Goal: Task Accomplishment & Management: Use online tool/utility

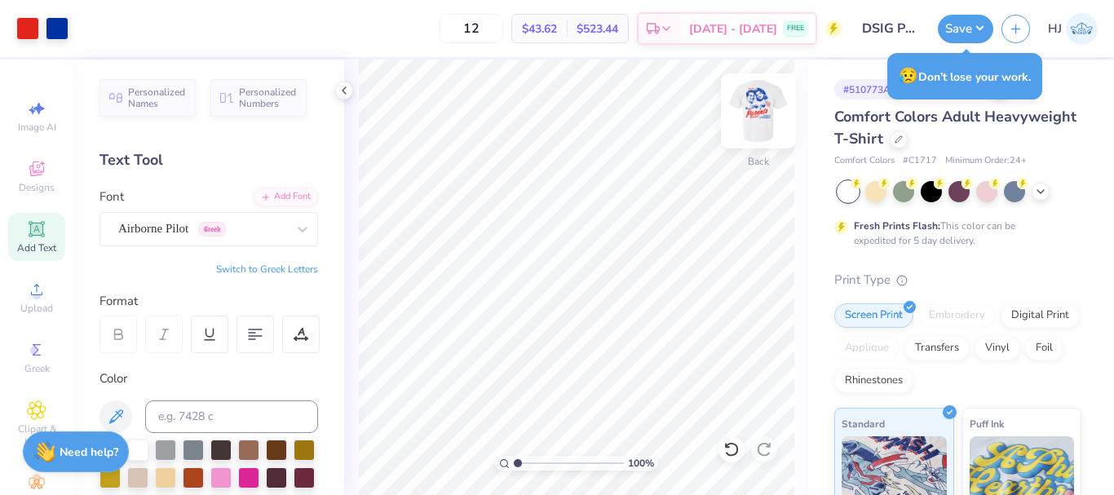
click at [744, 110] on img at bounding box center [758, 110] width 65 height 65
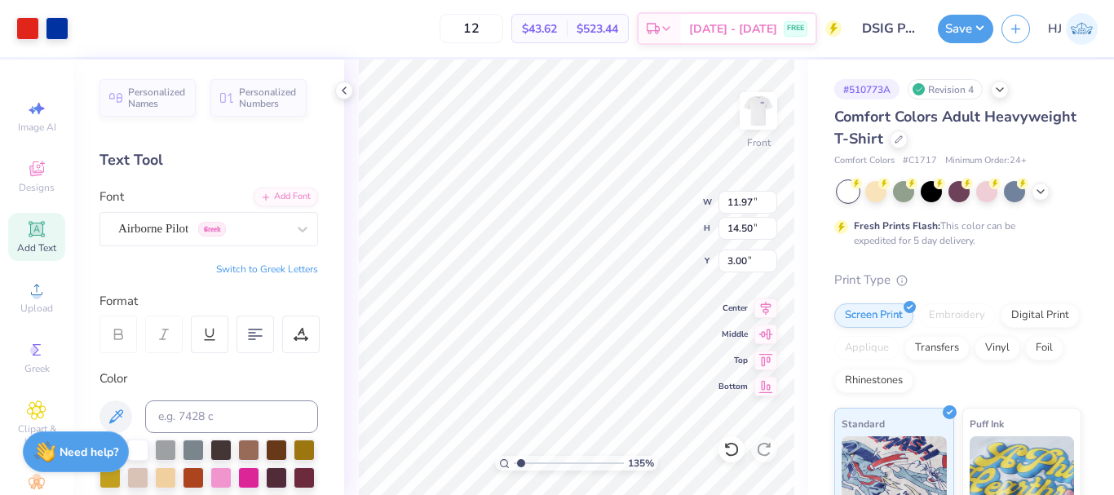
type input "1.35006143669128"
type input "10.55"
type input "14.20"
click at [741, 118] on img at bounding box center [758, 110] width 65 height 65
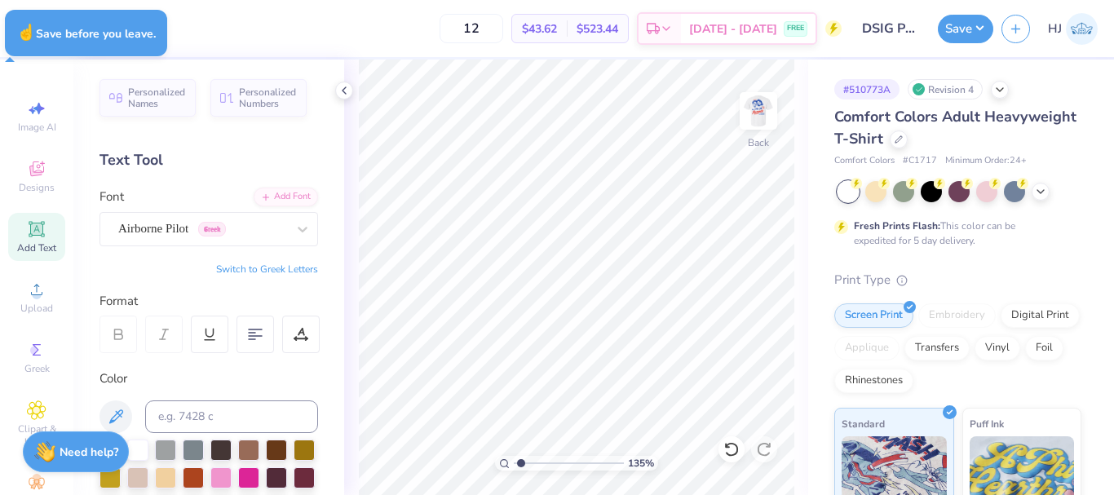
type input "1.35006143669128"
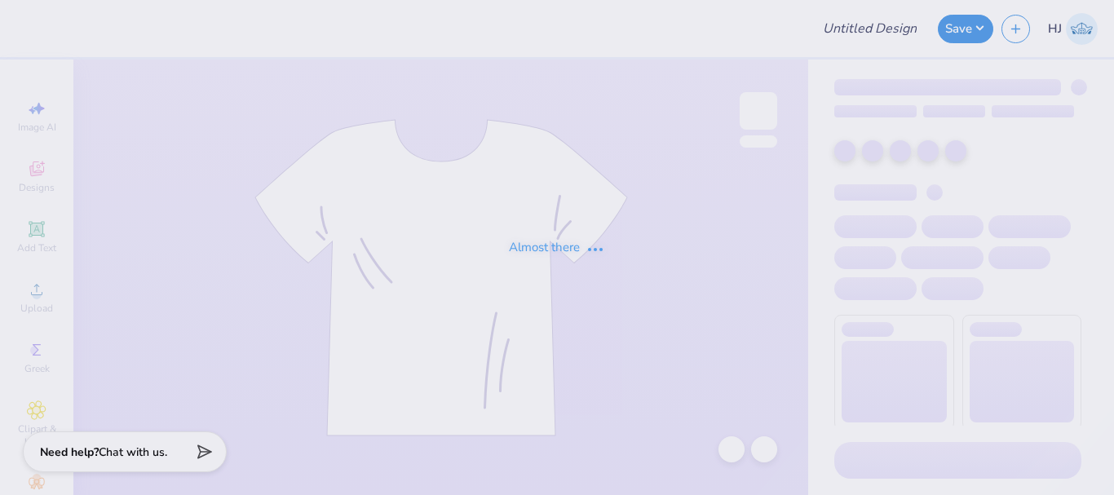
type input "DSIG Parent's Weekend"
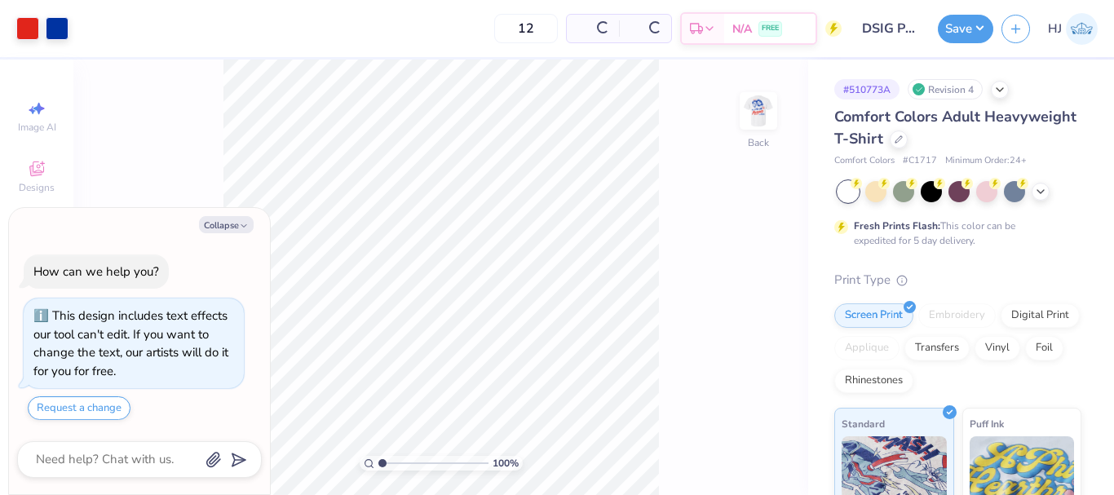
type textarea "x"
type input "4.48505384214065"
click at [757, 100] on img at bounding box center [758, 110] width 65 height 65
type textarea "x"
type input "4.48505384214065"
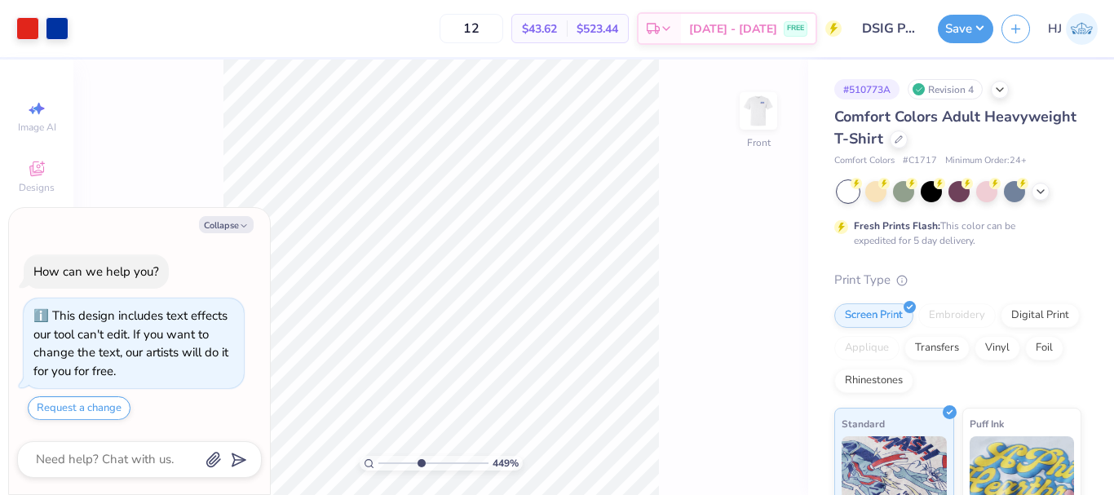
type textarea "x"
type input "4.48505384214065"
type textarea "x"
type input "4.48505384214065"
type textarea "x"
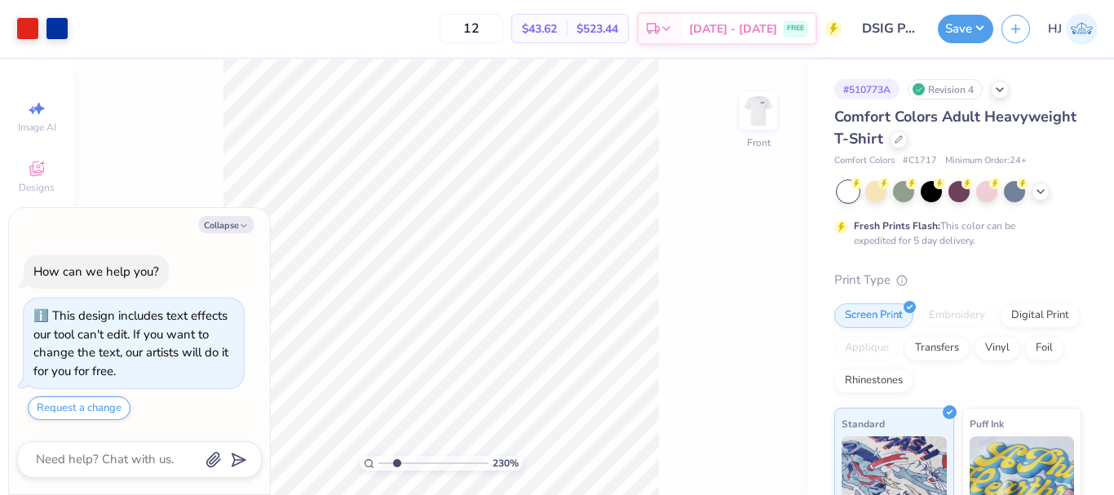
click at [396, 462] on input "range" at bounding box center [433, 463] width 110 height 15
drag, startPoint x: 396, startPoint y: 461, endPoint x: 344, endPoint y: 462, distance: 52.2
click at [378, 462] on input "range" at bounding box center [433, 463] width 110 height 15
type input "1.10522621487156"
type textarea "x"
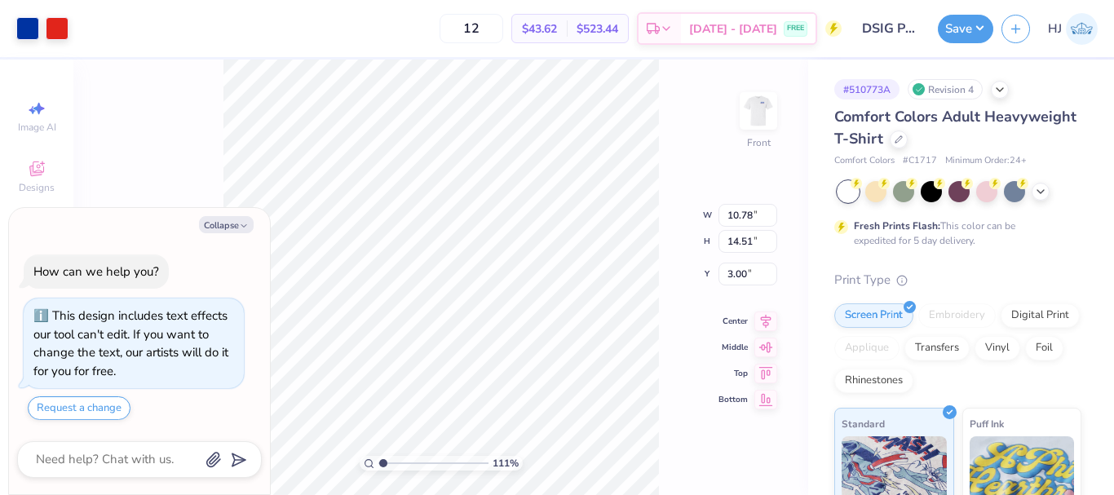
type input "1.10522621487156"
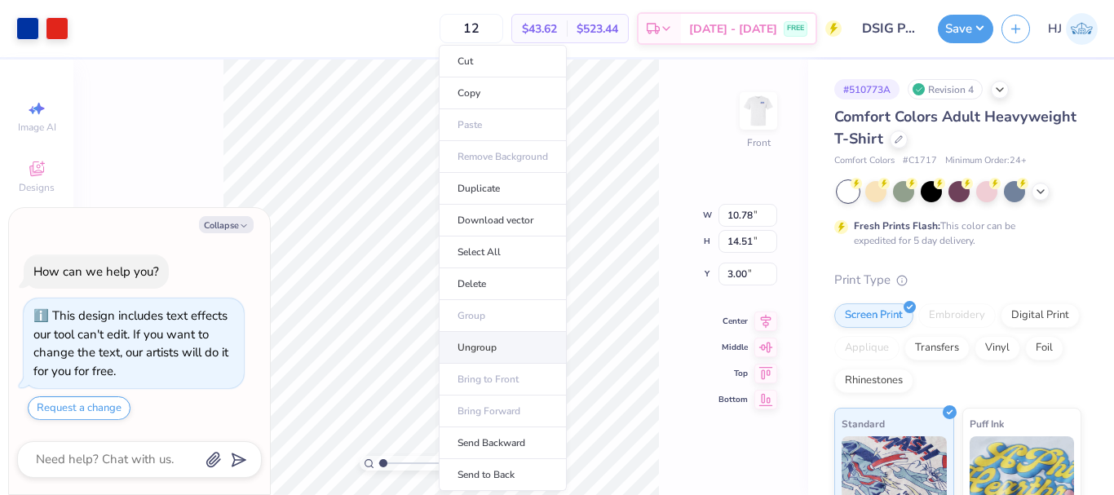
click at [480, 349] on li "Ungroup" at bounding box center [503, 348] width 128 height 32
type textarea "x"
type input "1.10522621487156"
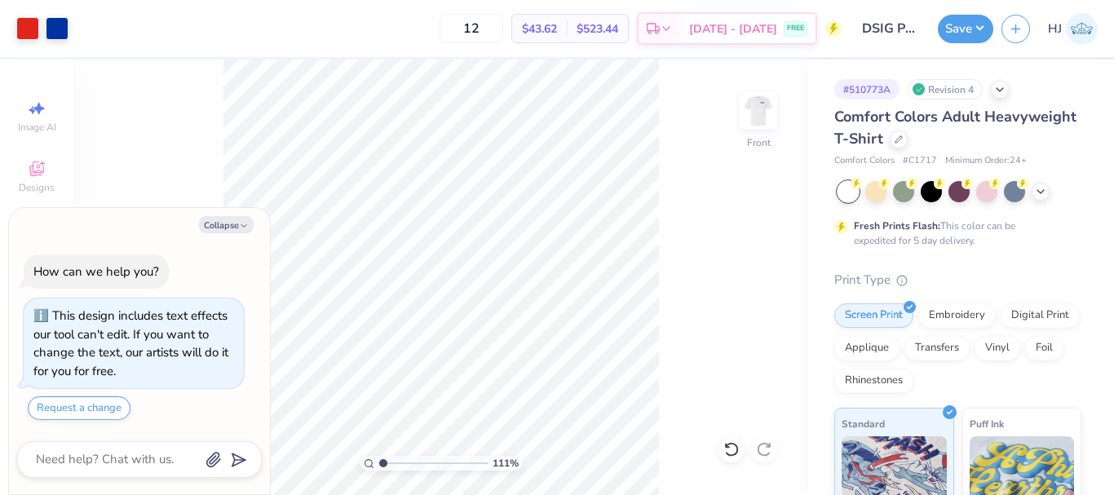
type textarea "x"
type input "1.10522621487156"
type textarea "x"
type input "1.10522621487156"
type textarea "x"
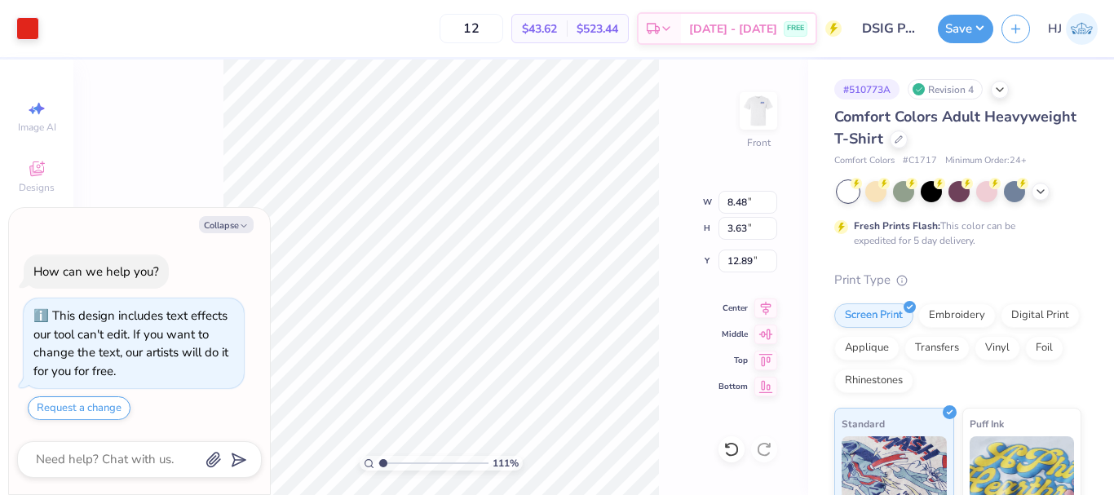
type input "1.10522621487156"
type textarea "x"
type input "1.10522621487156"
type textarea "x"
type input "1.64913377760655"
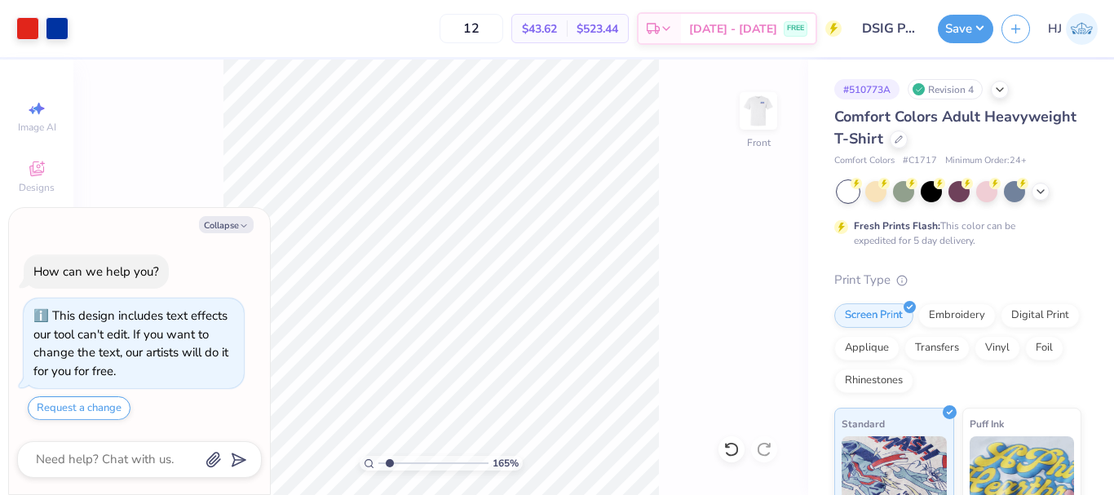
type textarea "x"
type input "1.64913377760655"
type textarea "x"
type input "1.64913377760655"
type textarea "x"
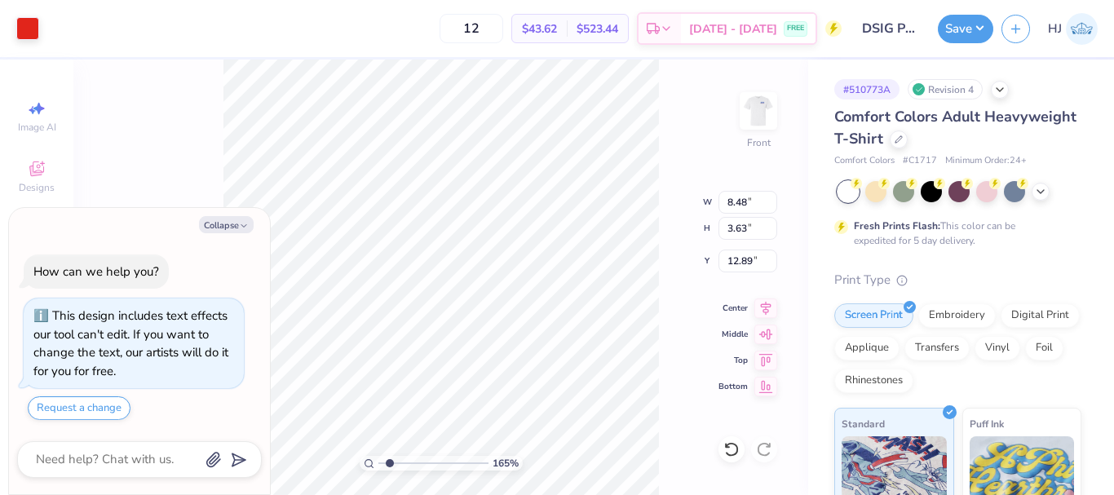
type input "1.64913377760655"
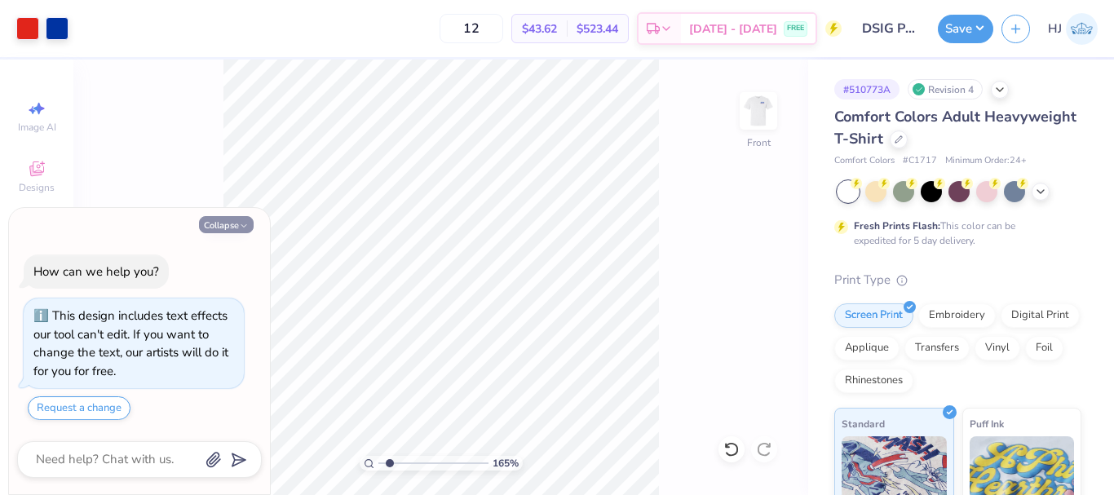
click at [215, 232] on button "Collapse" at bounding box center [226, 224] width 55 height 17
type textarea "x"
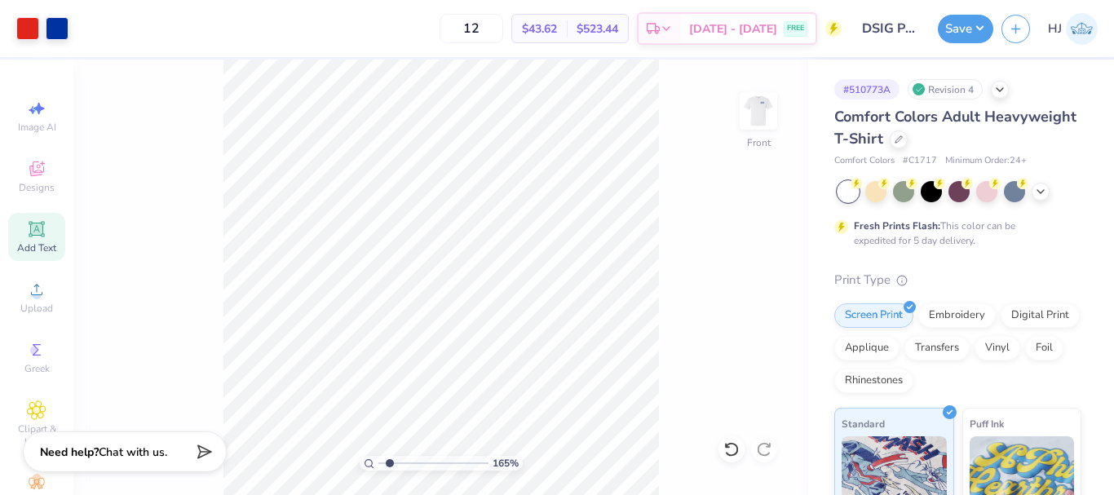
click at [38, 241] on span "Add Text" at bounding box center [36, 247] width 39 height 13
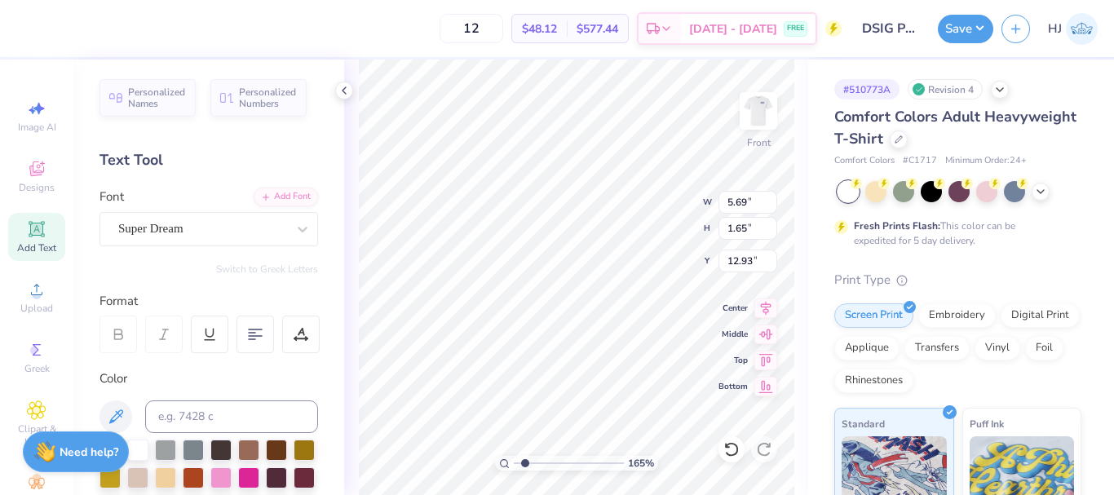
type input "1.64913377760655"
type input "18.97"
type input "1.64913377760655"
type textarea "P"
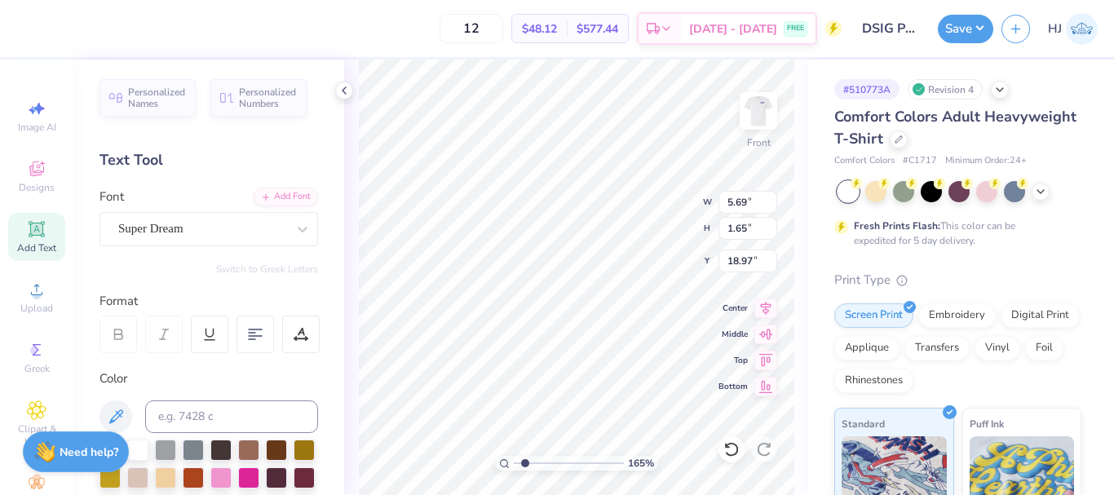
scroll to position [14, 2]
type input "1.64913377760655"
type textarea "Pa"
type input "1.64913377760655"
type textarea "Pare"
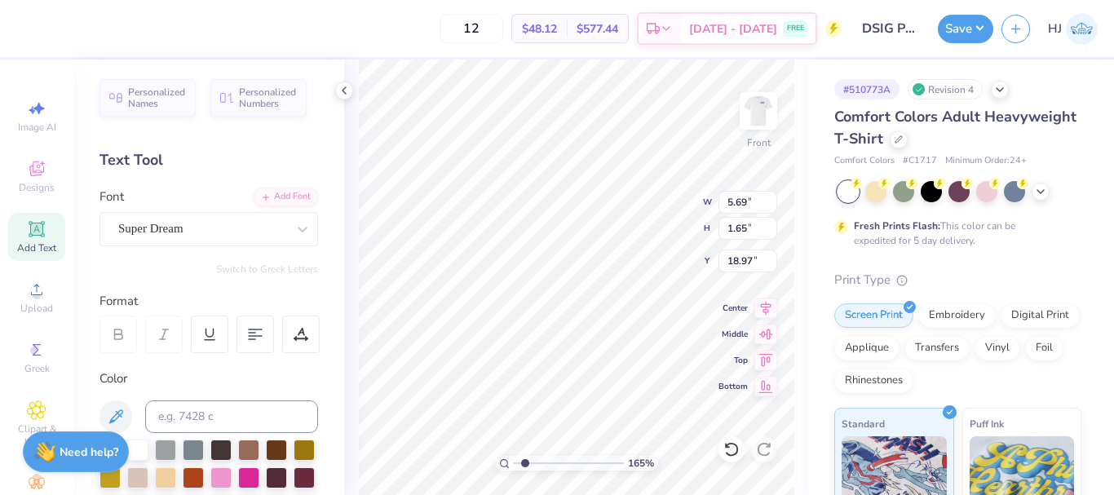
type input "1.64913377760655"
type textarea "Paren"
type input "1.64913377760655"
type textarea "Parent"
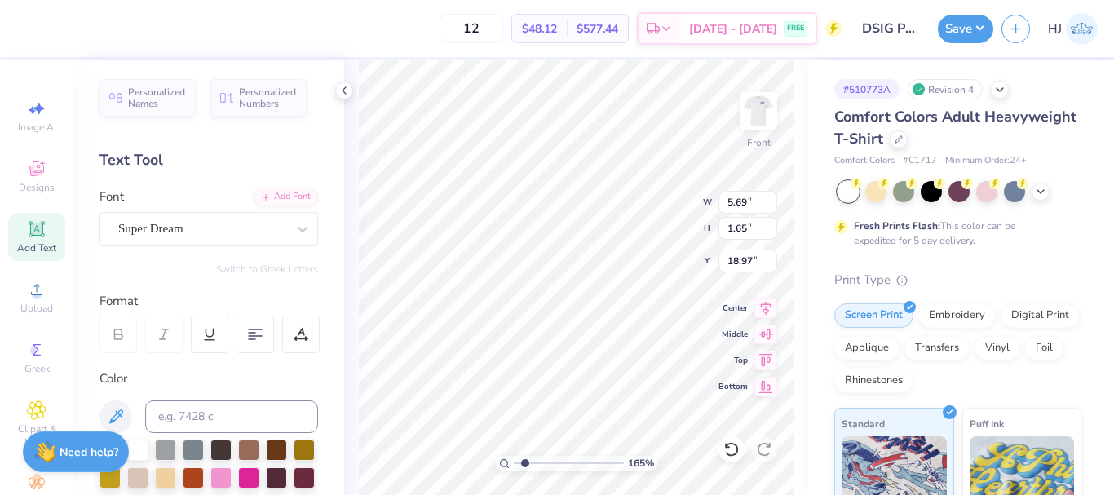
type input "1.64913377760655"
type textarea "Parents"
type input "1.64913377760655"
type input "8.63"
type input "18.96"
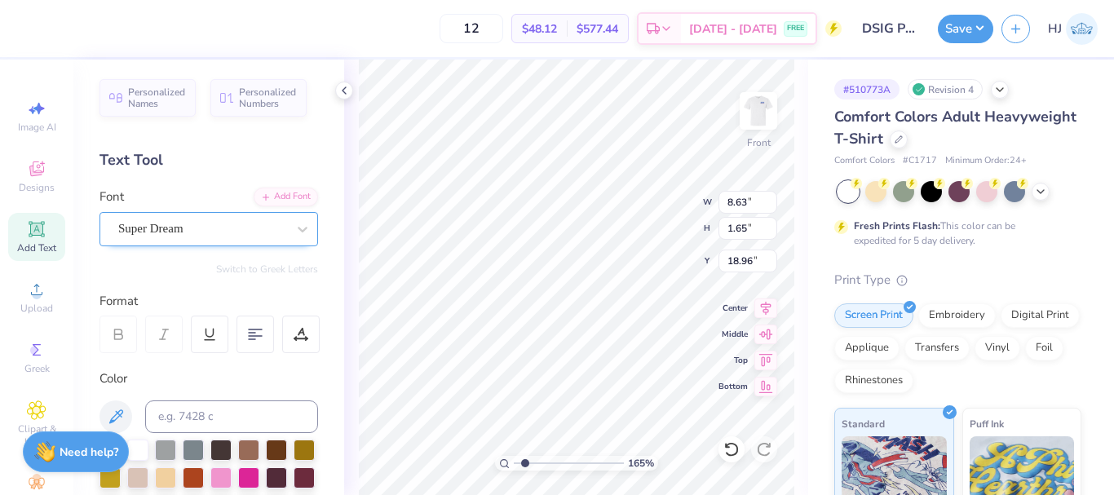
click at [240, 228] on div "Super Dream" at bounding box center [202, 228] width 171 height 25
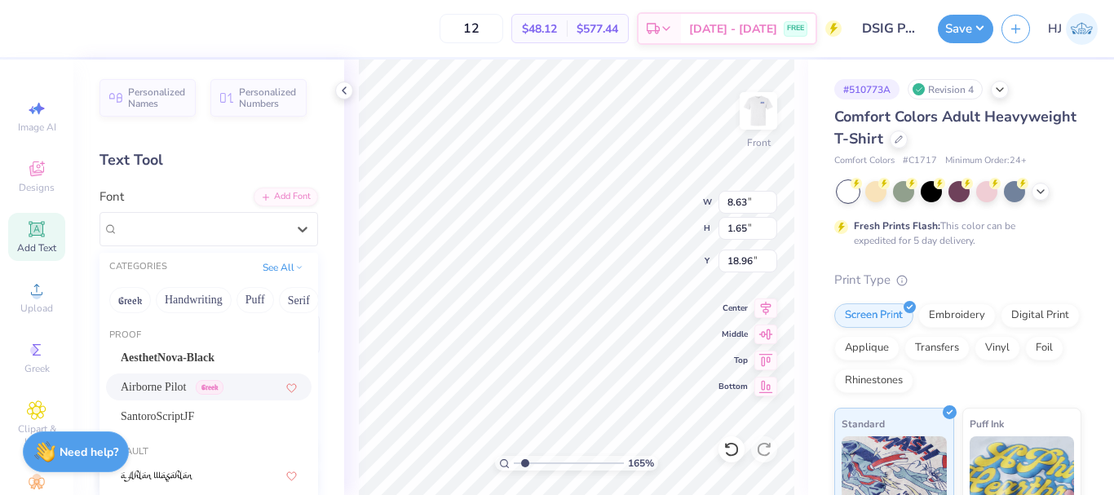
click at [166, 387] on span "Airborne Pilot" at bounding box center [154, 386] width 66 height 17
type input "1.64913377760655"
type input "9.77"
type input "1.72"
type input "18.93"
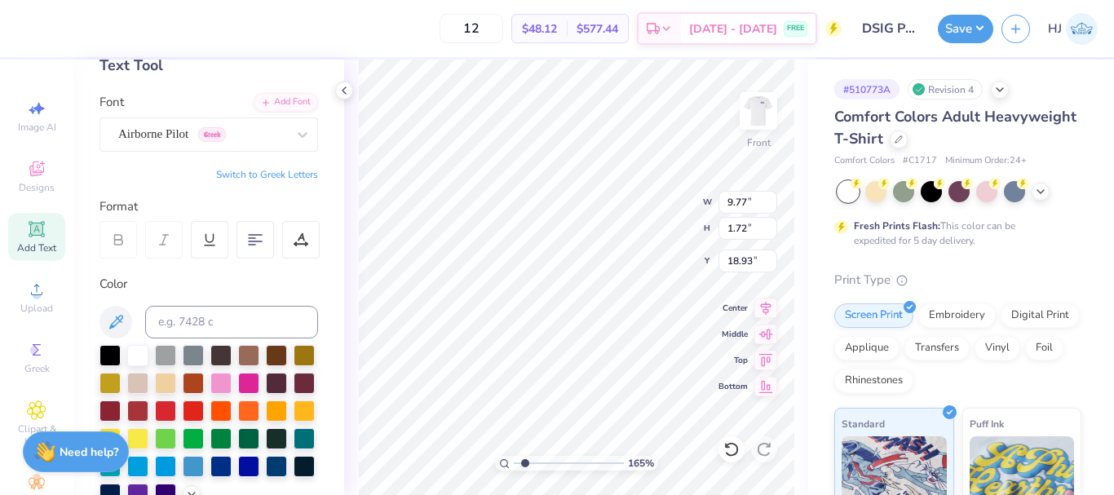
scroll to position [245, 0]
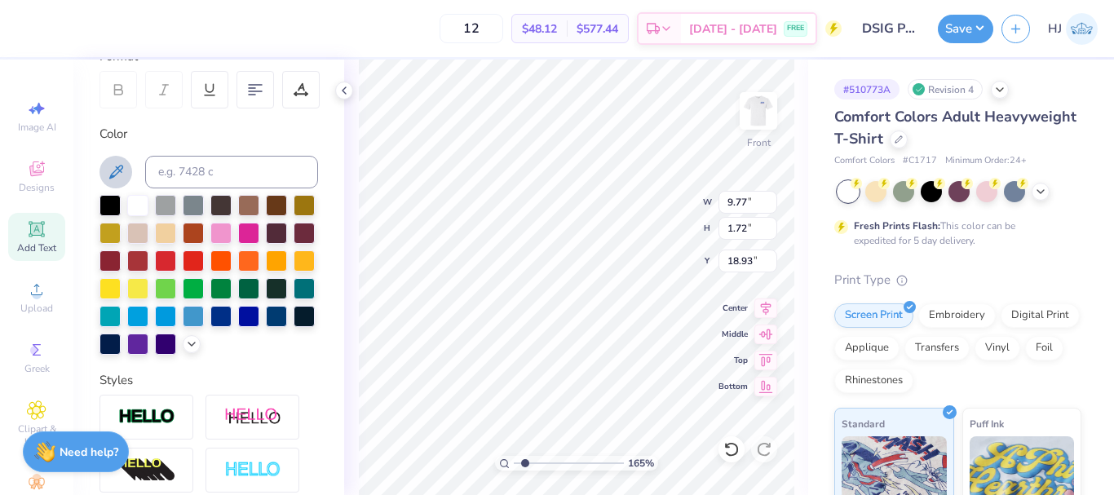
click at [115, 176] on icon at bounding box center [116, 172] width 20 height 20
type input "1.64913377760655"
type input "19.32"
type input "1.64913377760655"
type input "9.87"
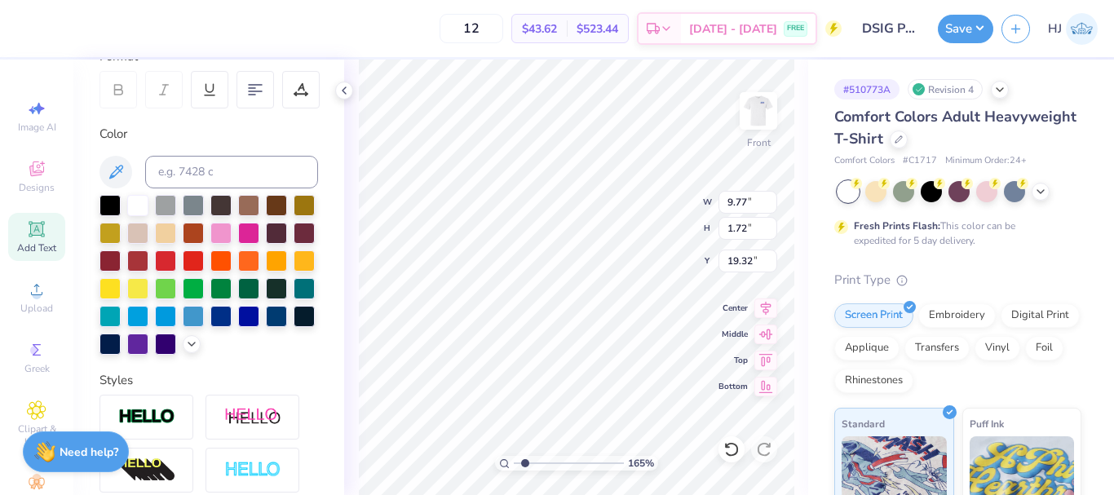
type input "2.59"
type input "18.89"
type input "1.64913377760655"
type input "20.19"
type input "1.64913377760655"
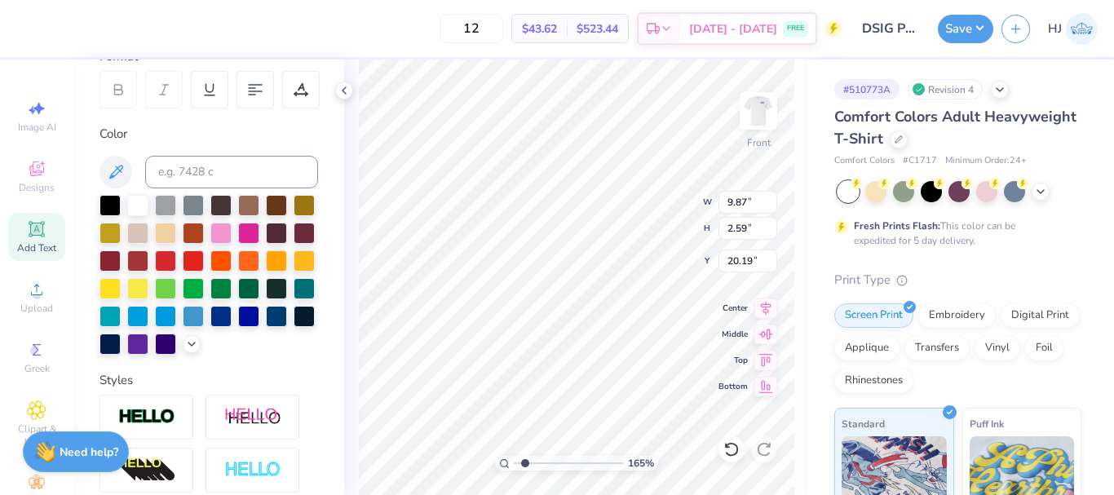
type input "11.01"
type input "2.89"
type input "19.89"
type input "1.64913377760655"
type input "18.10"
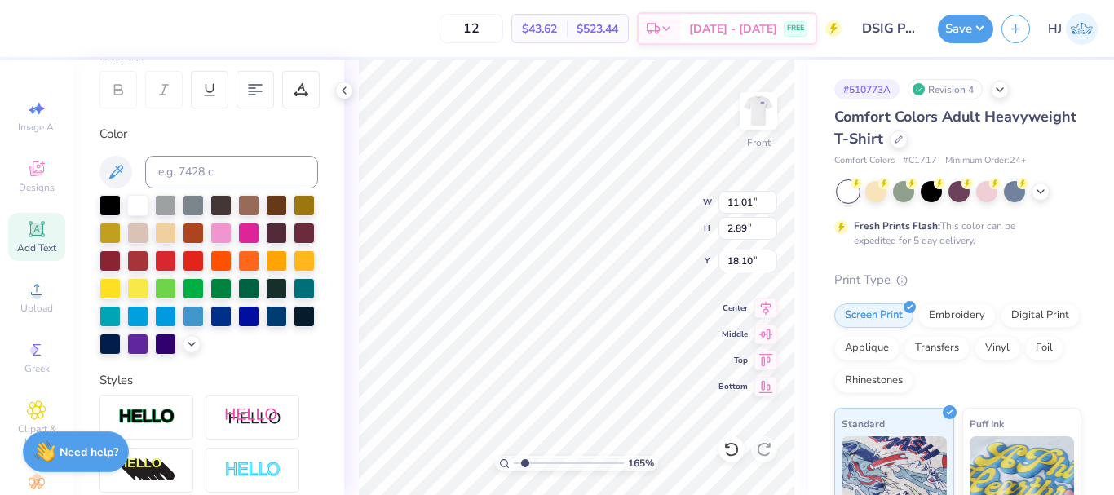
scroll to position [14, 2]
type input "1.64913377760655"
type textarea "ParAents"
type input "1.64913377760655"
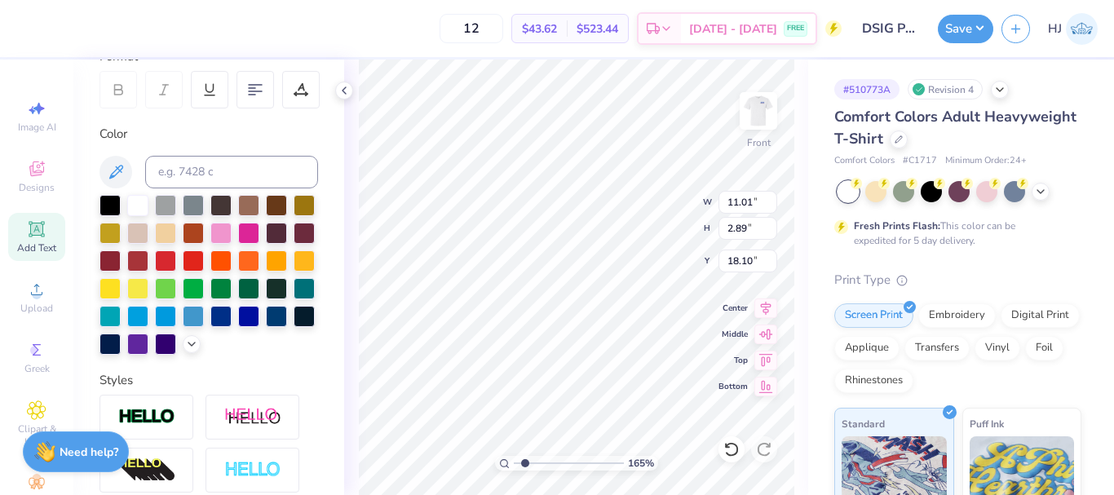
type textarea "ParAaents"
type input "1.64913377760655"
type textarea "ParAaAents"
type input "1.64913377760655"
type textarea "ParAaents"
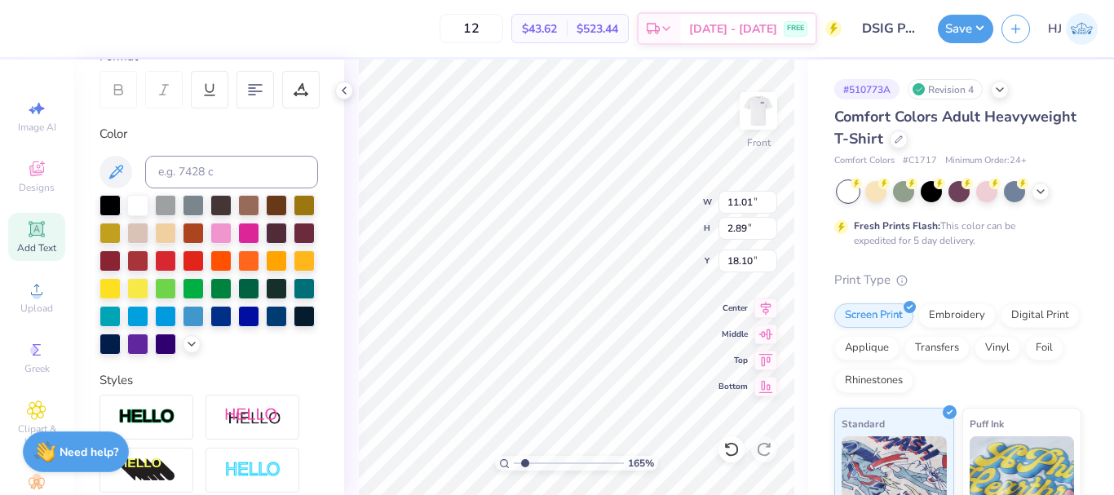
type input "1.64913377760655"
type textarea "ParAaaents"
type input "1.64913377760655"
type textarea "ParAaents"
type input "1.64913377760655"
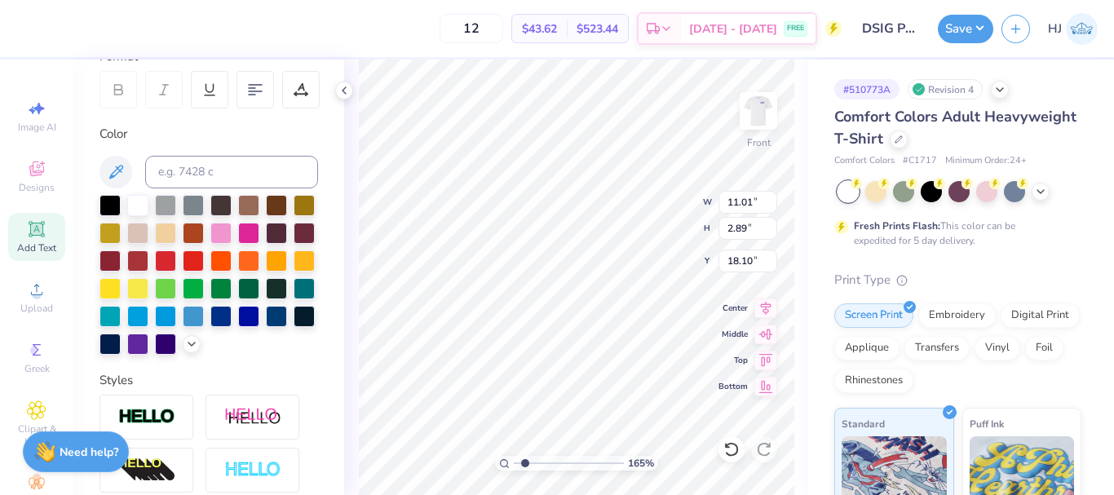
type textarea "ParAents"
type input "1.64913377760655"
type input "12.68"
type input "3.05"
type input "18.02"
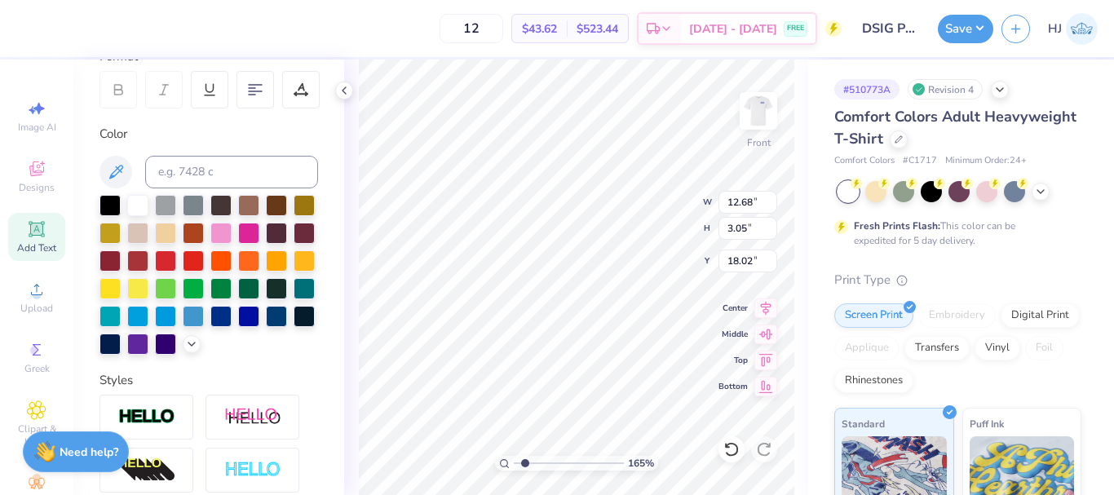
scroll to position [14, 2]
type input "1.64913377760655"
type textarea "Parents"
type input "1.64913377760655"
type input "11.01"
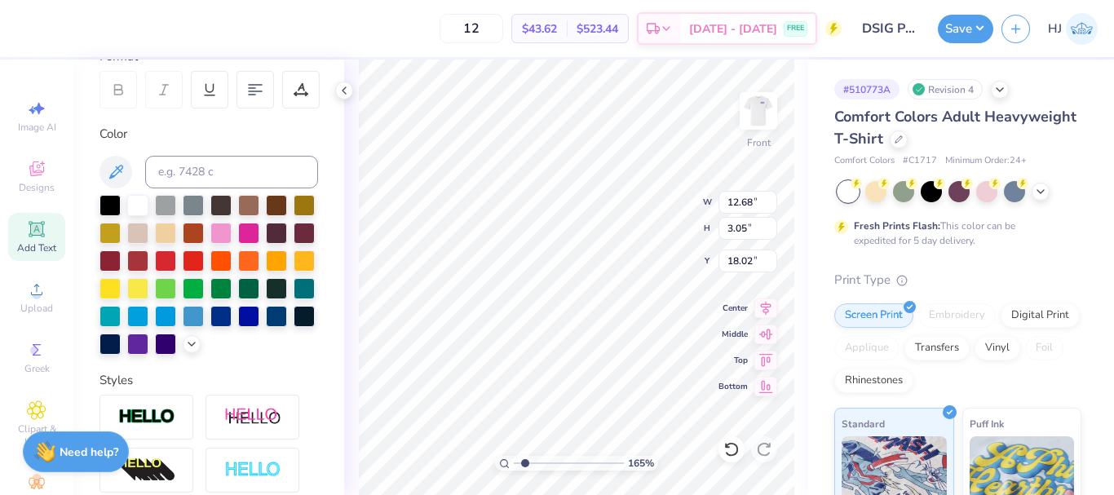
type input "2.89"
type input "18.10"
type input "1.64913377760655"
type textarea "W"
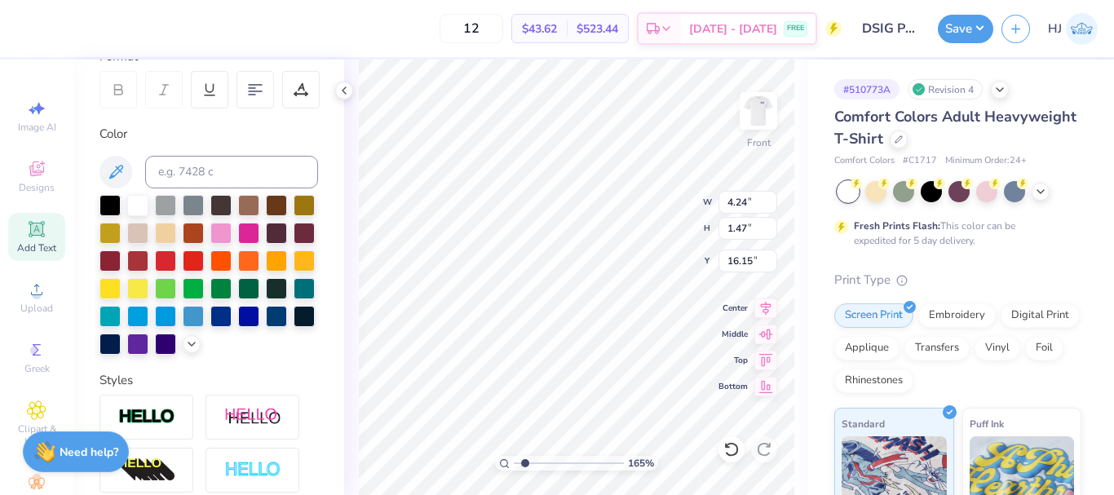
scroll to position [14, 2]
type input "1.64913377760655"
type textarea "Weekend!"
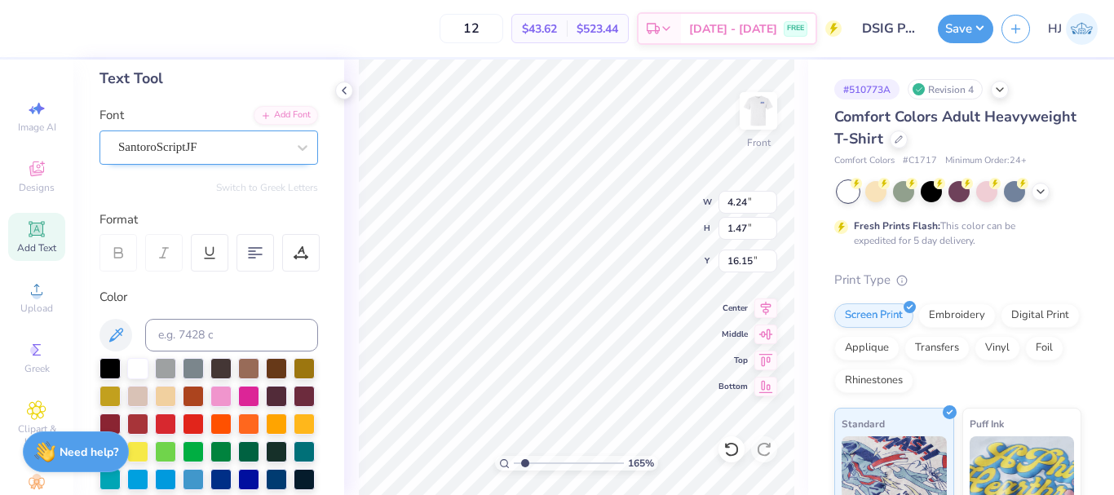
scroll to position [0, 0]
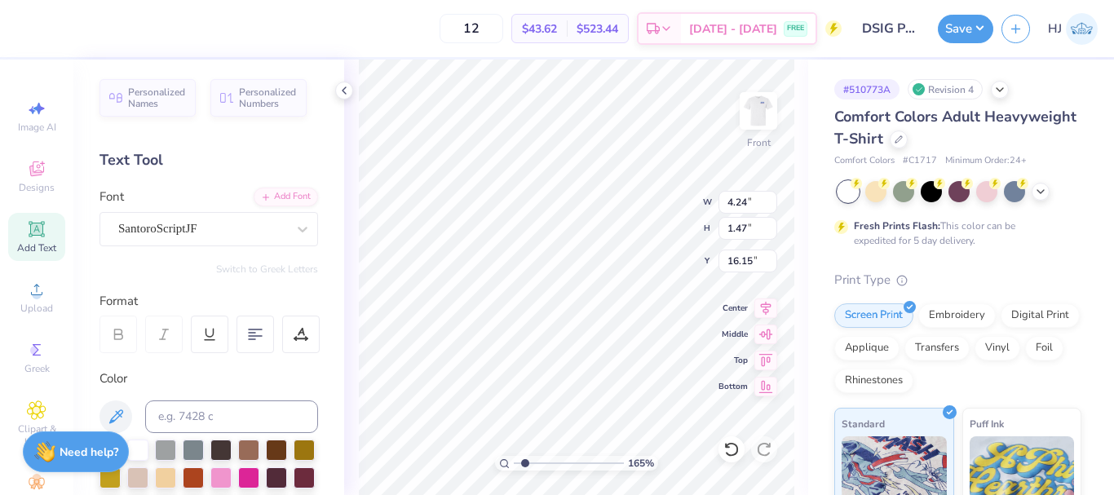
click at [244, 210] on div "Font SantoroScriptJF" at bounding box center [209, 217] width 219 height 59
click at [242, 225] on div "SantoroScriptJF" at bounding box center [202, 228] width 171 height 25
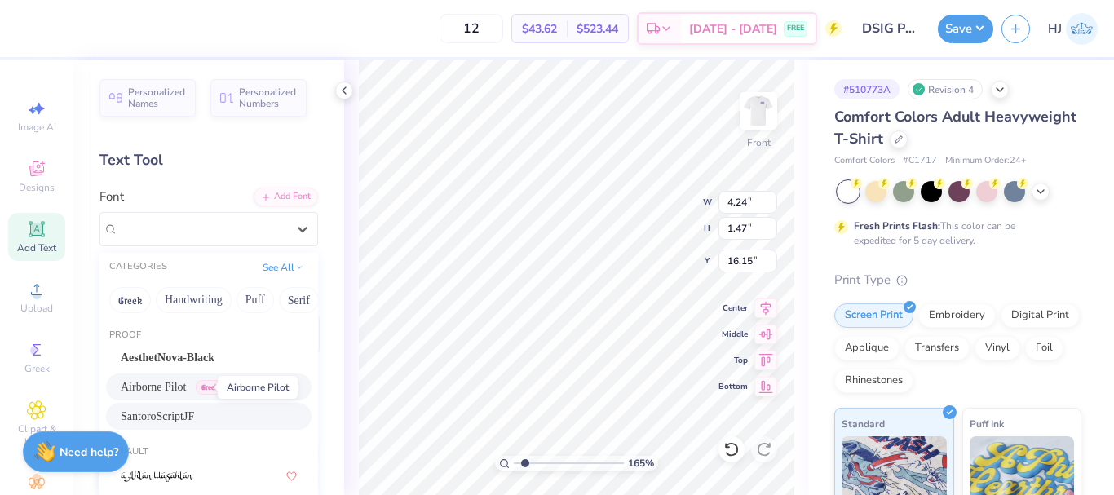
click at [170, 388] on span "Airborne Pilot" at bounding box center [154, 386] width 66 height 17
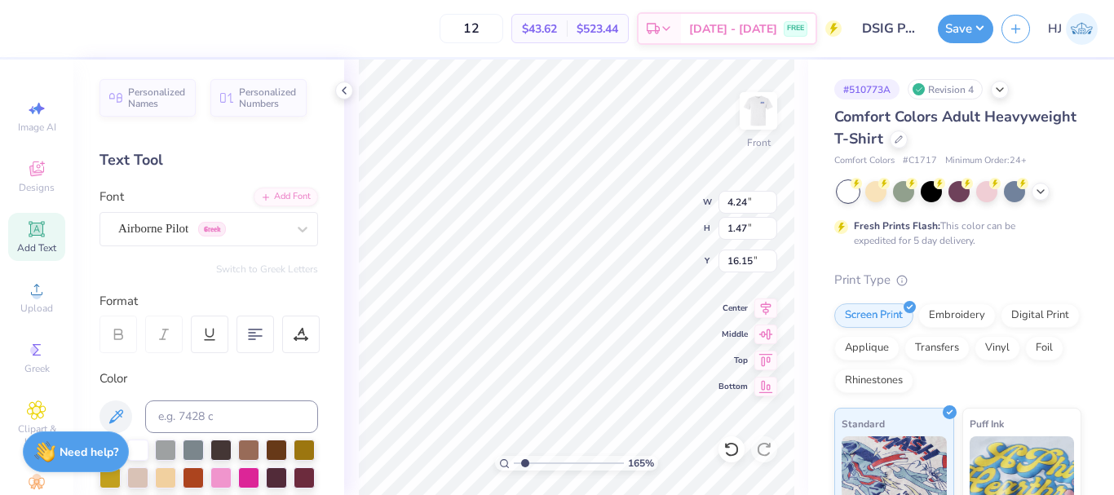
type input "1.64913377760655"
type input "5.84"
type input "1.63"
type input "16.19"
type input "1.64913377760655"
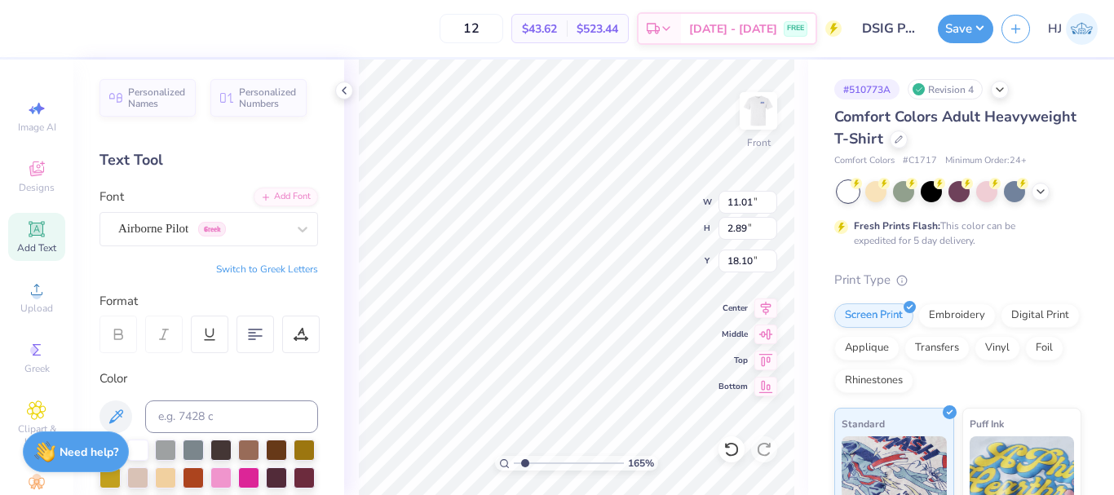
type input "13.30"
type input "1.64913377760655"
type input "11.03"
type input "3.43"
type input "13.04"
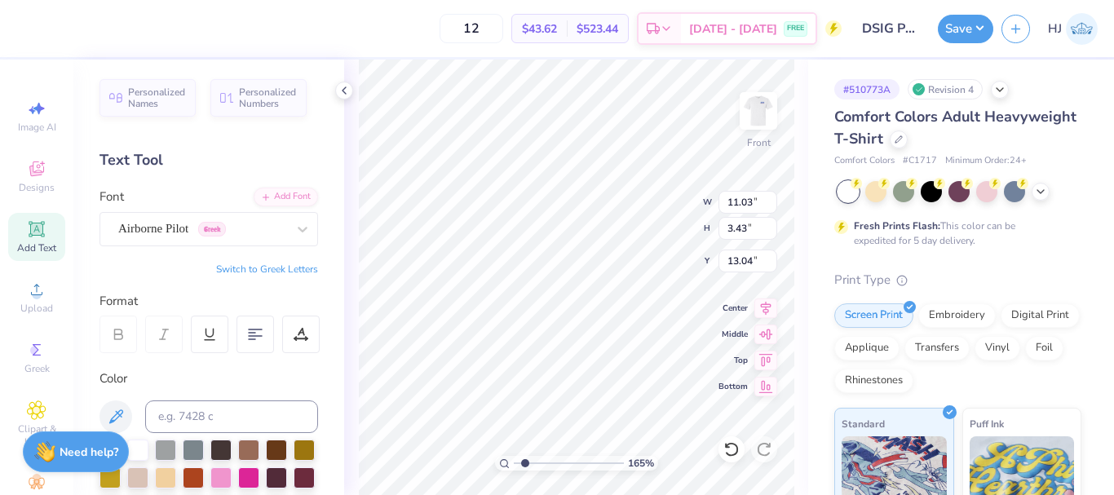
type input "1.64913377760655"
type input "13.53"
type input "1.64913377760655"
type input "11.79"
type input "3.66"
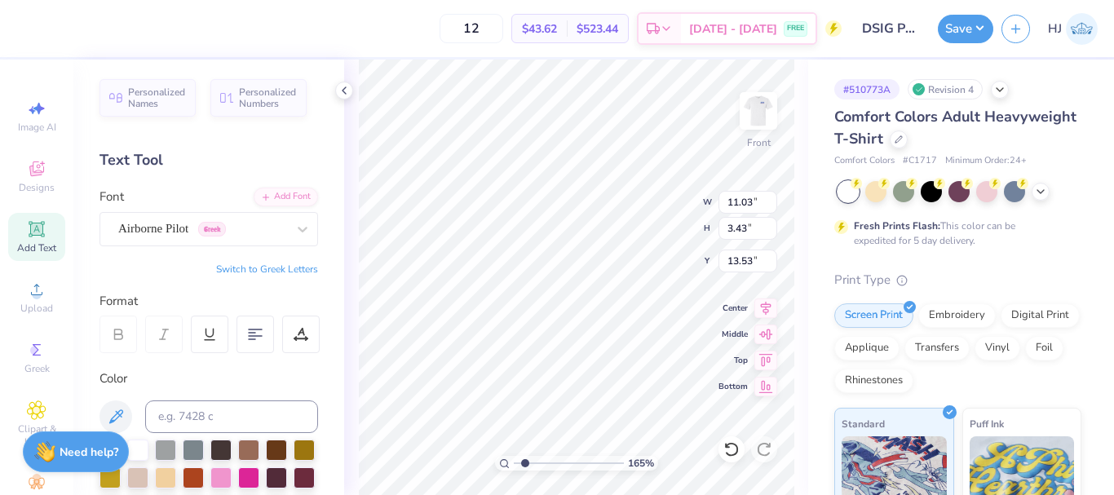
type input "13.29"
type input "1.64913377760655"
type input "10.84"
type input "3.37"
type input "13.59"
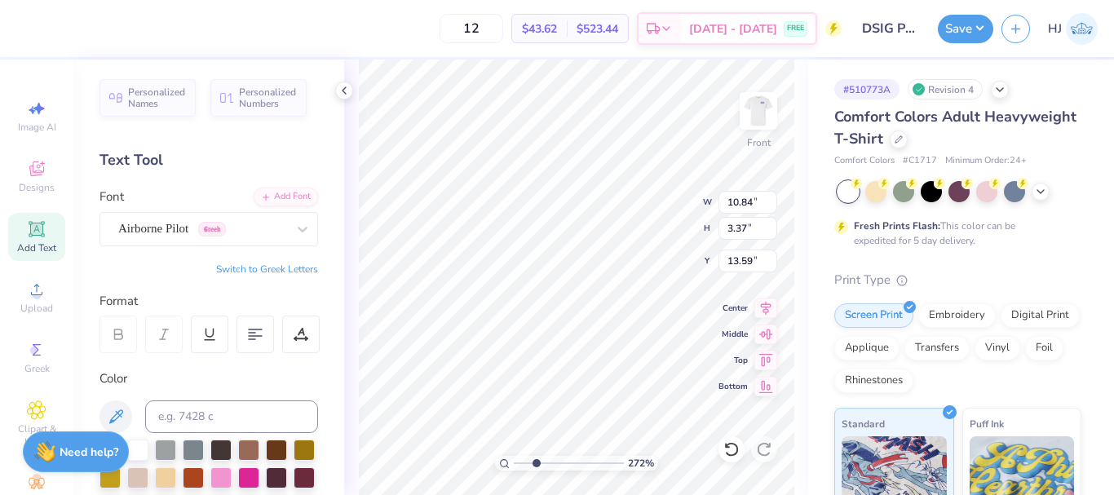
type input "2.71964221644285"
type input "3.34"
type input "13.60"
type input "2.71964221644285"
type input "10.84"
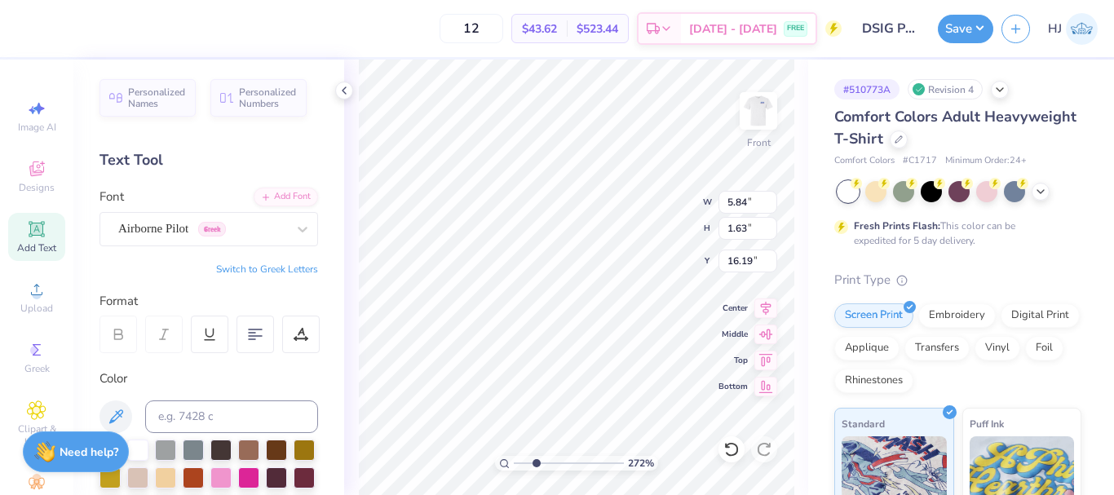
type input "4.22"
type input "13.60"
type input "2.71964221644285"
type input "10.84"
type input "4.22"
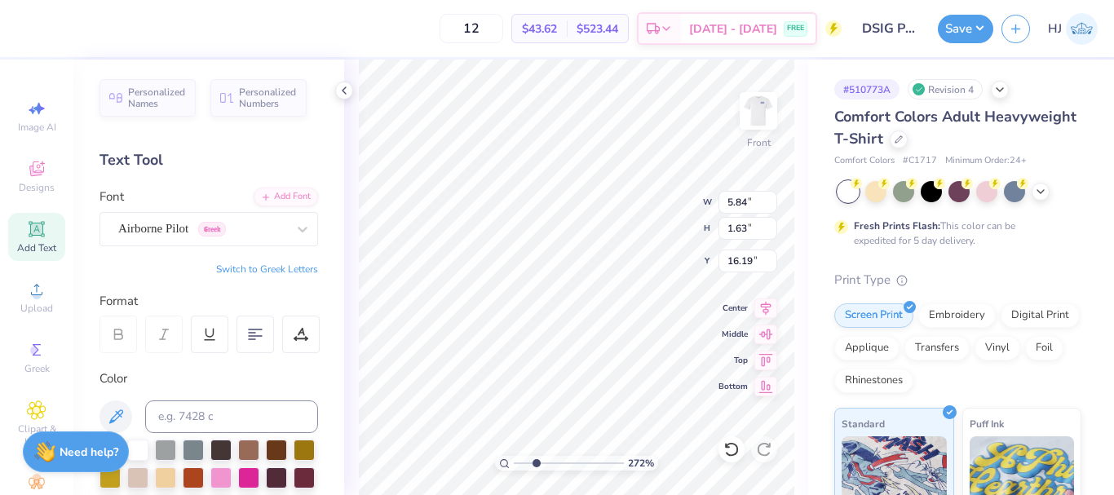
type input "13.60"
type input "2.71964221644285"
type input "10.64"
type input "4.14"
type input "13.68"
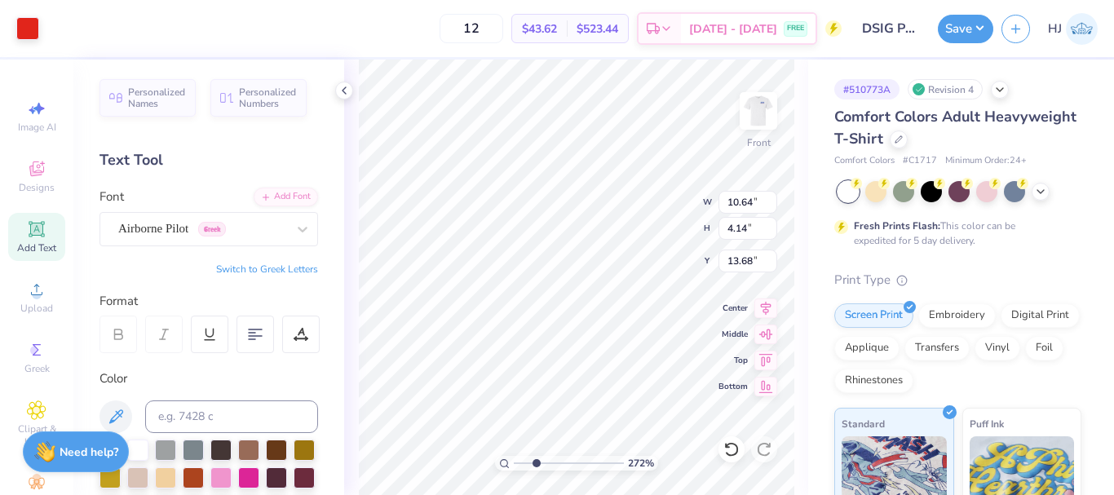
type input "2.71964221644285"
type input "13.58"
type input "2.71964221644285"
type input "1.66"
type input "16.00"
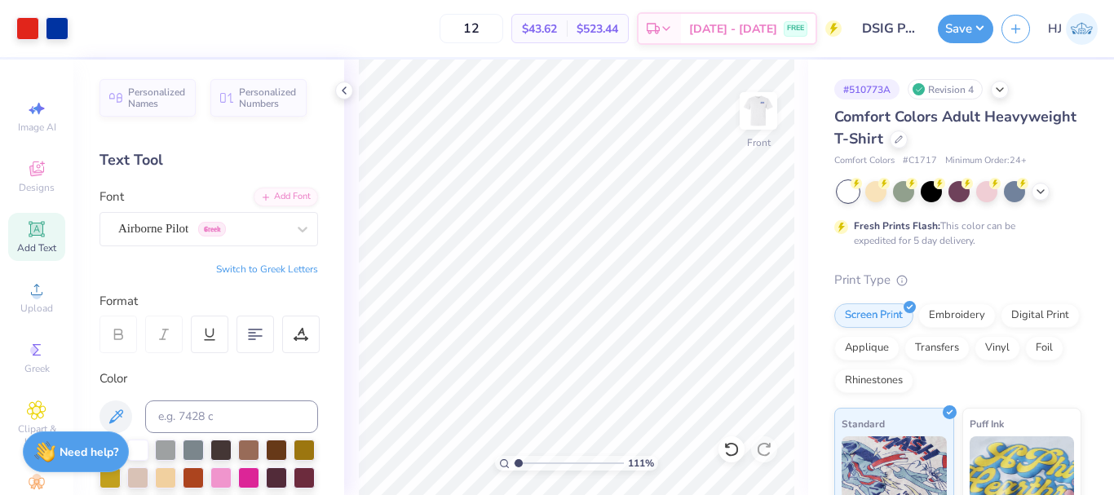
type input "1"
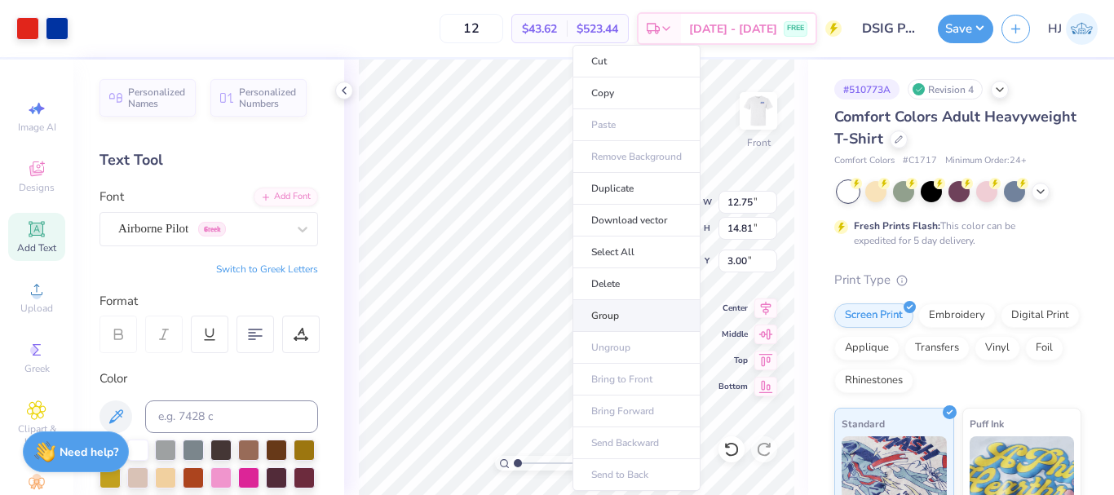
click at [622, 312] on li "Group" at bounding box center [637, 316] width 128 height 32
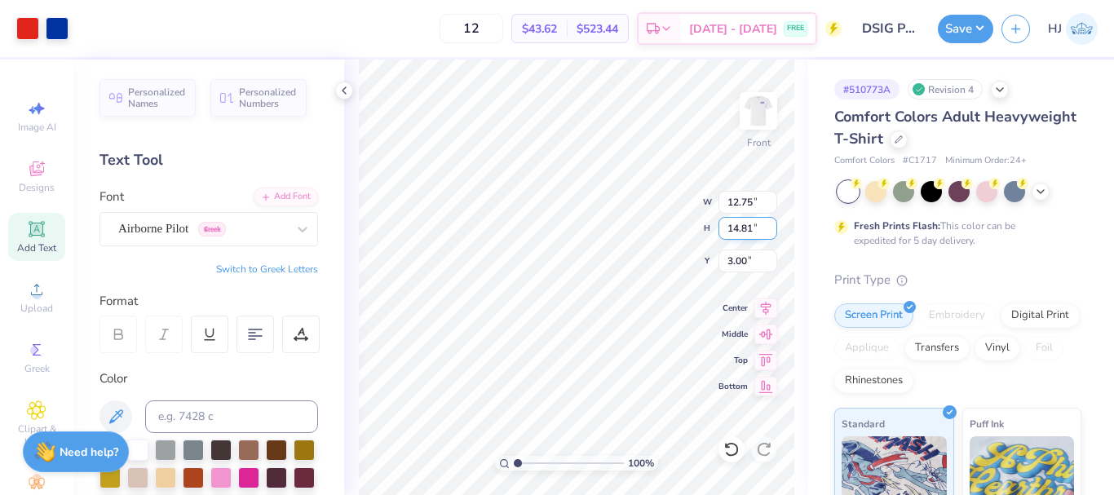
click at [748, 228] on input "14.81" at bounding box center [748, 228] width 59 height 23
click at [751, 205] on input "12.75" at bounding box center [748, 202] width 59 height 23
type input "12.75"
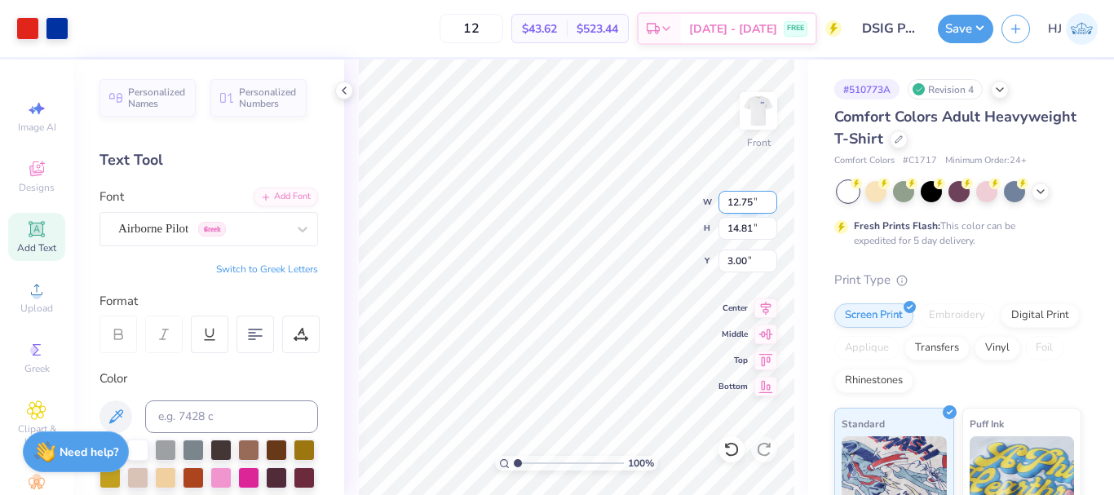
click at [745, 205] on input "12.75" at bounding box center [748, 202] width 59 height 23
type input "12.50"
type input "14.52"
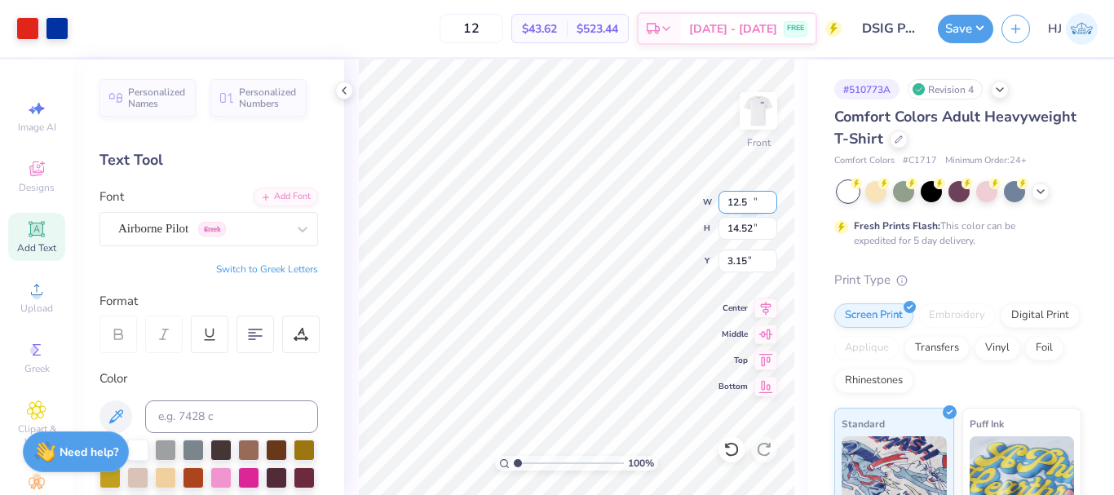
type input "3.15"
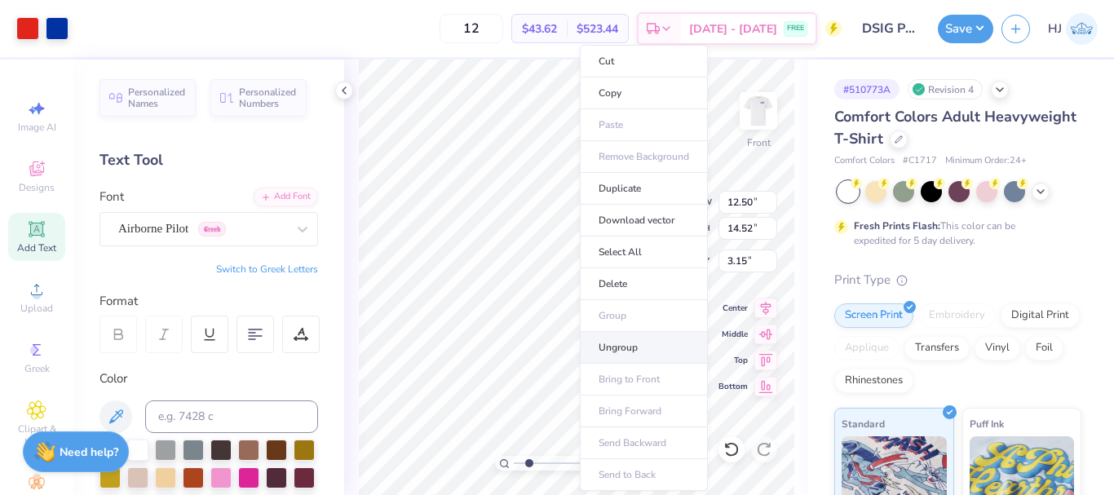
click at [633, 345] on li "Ungroup" at bounding box center [644, 348] width 128 height 32
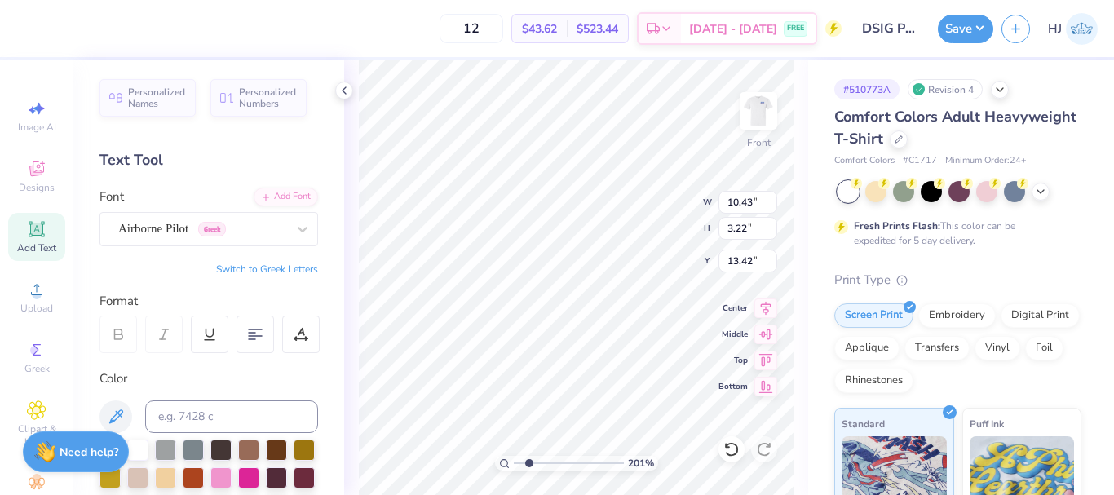
type input "2.01445811466782"
type input "4.09"
type input "2.01445811466782"
type input "10.42"
type input "3.82"
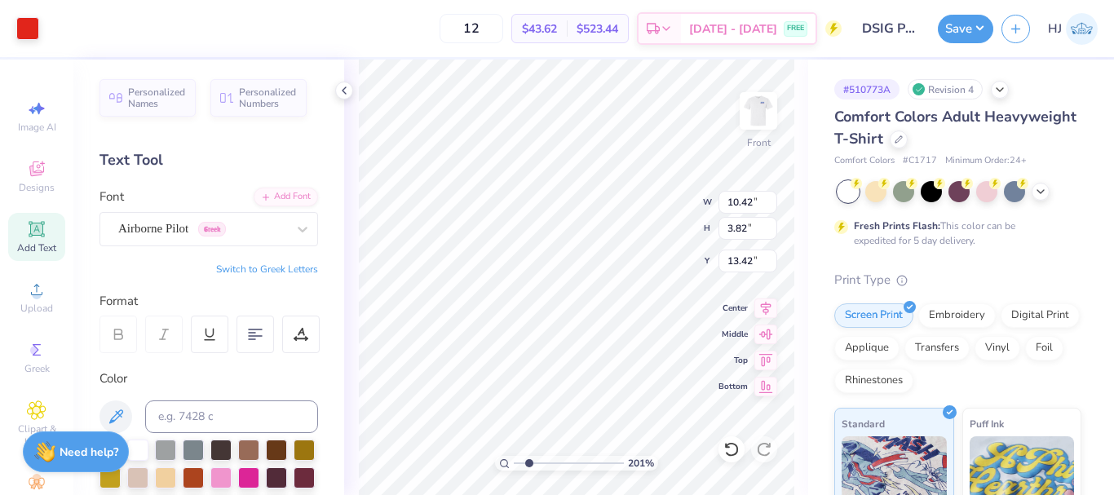
type input "13.59"
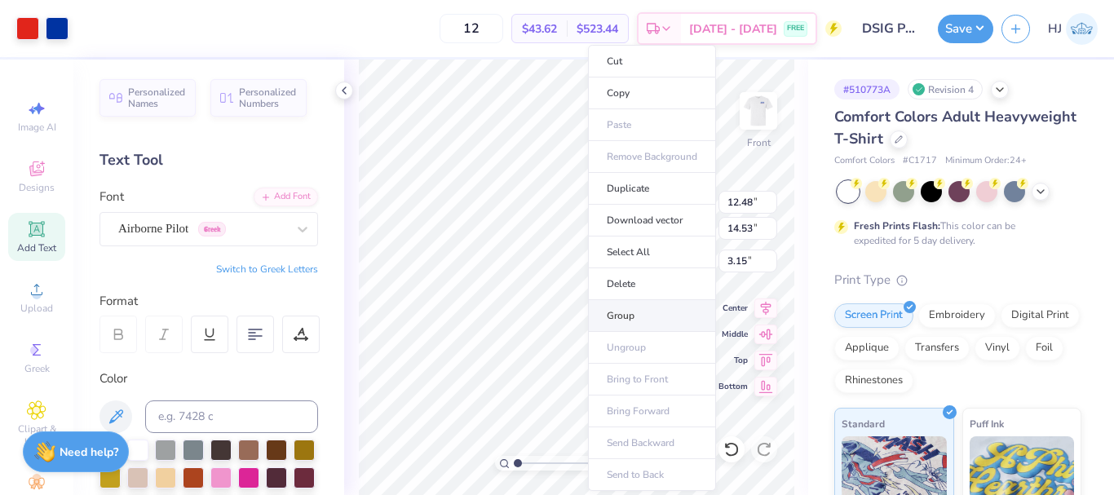
click at [642, 320] on li "Group" at bounding box center [652, 316] width 128 height 32
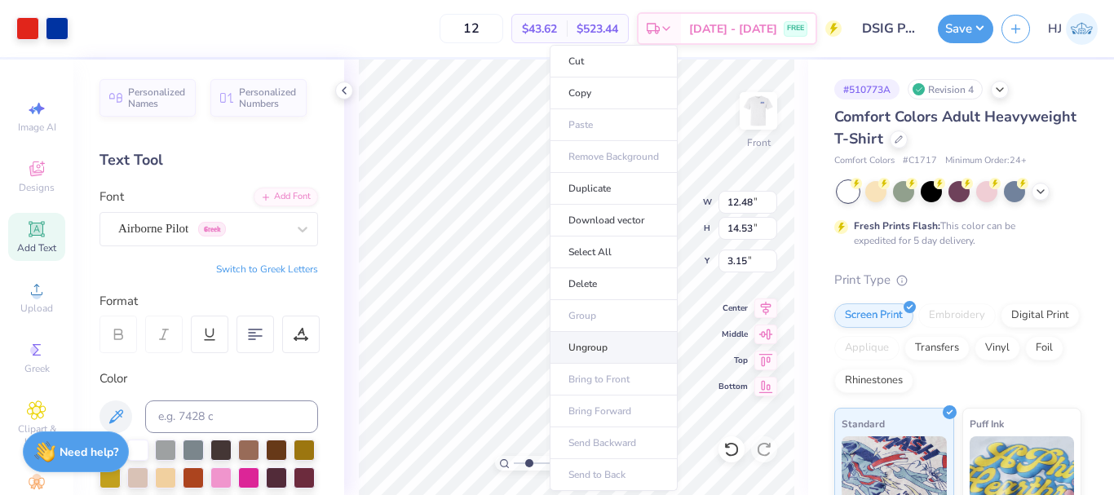
click at [610, 347] on li "Ungroup" at bounding box center [614, 348] width 128 height 32
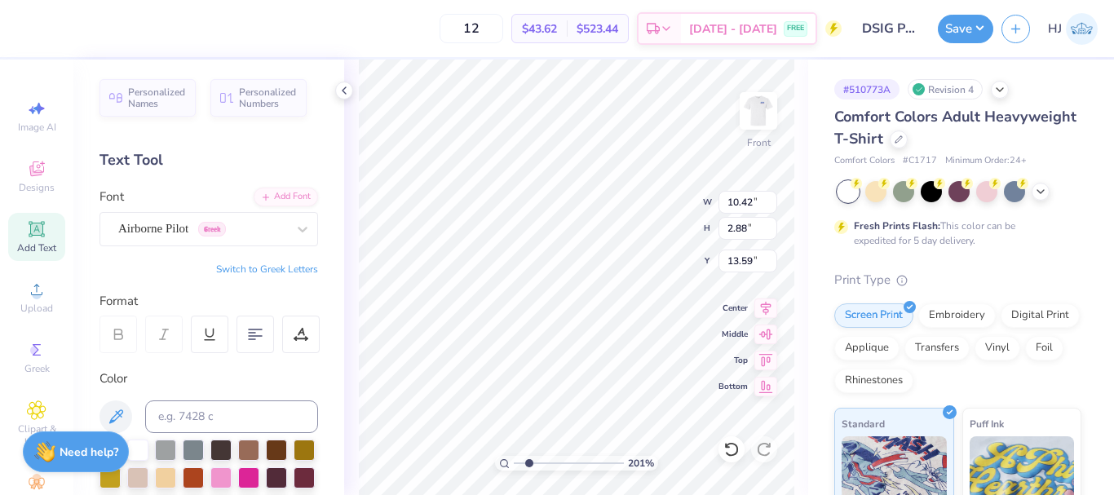
scroll to position [14, 2]
type input "2.01445811466782"
type textarea "arents"
type input "2.01445811466782"
type input "8.99"
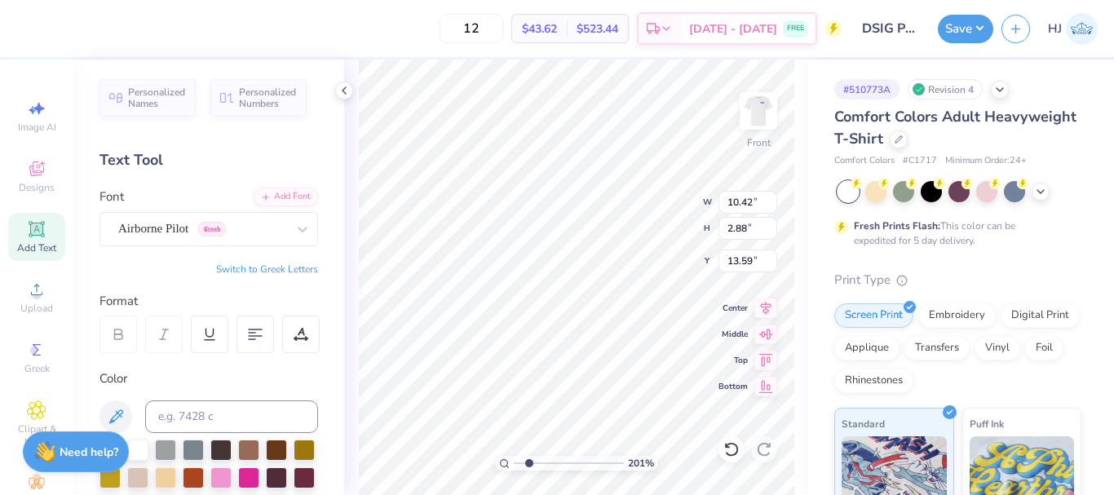
type input "2.74"
type input "13.65"
type input "2.01445811466782"
type input "13.52"
type input "2.01445811466782"
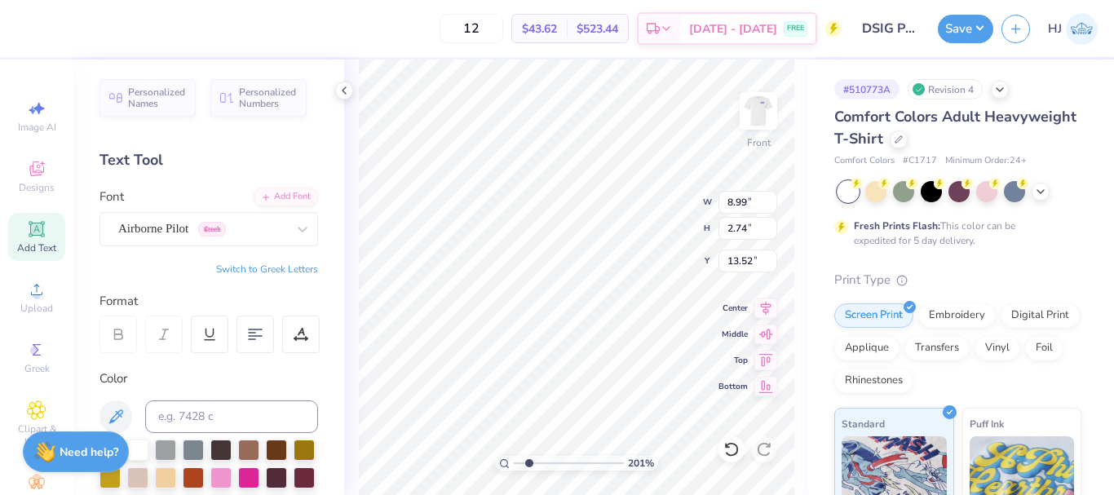
type input "7.98"
type input "2.44"
type input "13.83"
type input "2.01445811466782"
type input "13.90"
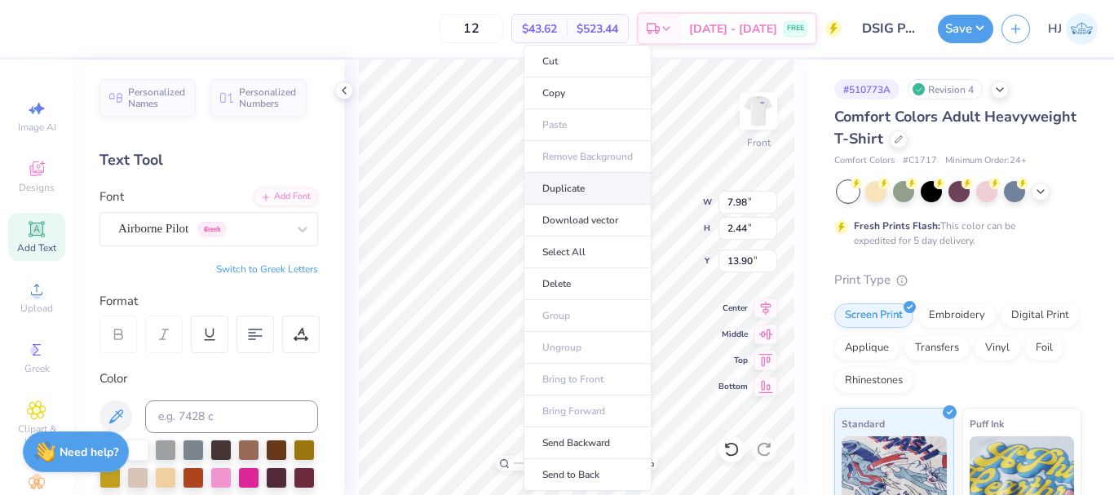
click at [582, 191] on li "Duplicate" at bounding box center [588, 189] width 128 height 32
type input "2.01445811466782"
type input "14.90"
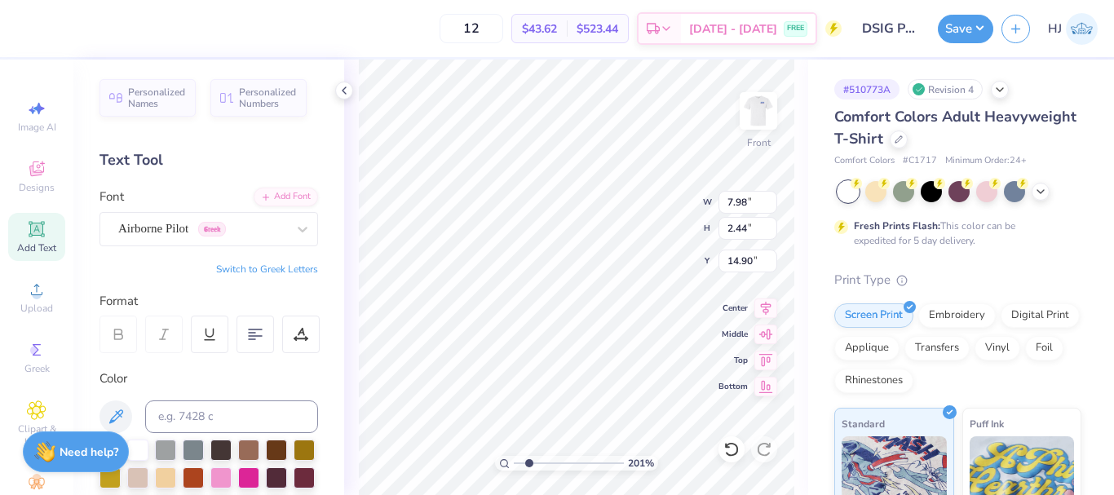
scroll to position [14, 2]
type input "2.01445811466782"
type textarea "P"
type input "2.01445811466782"
type input "1.23"
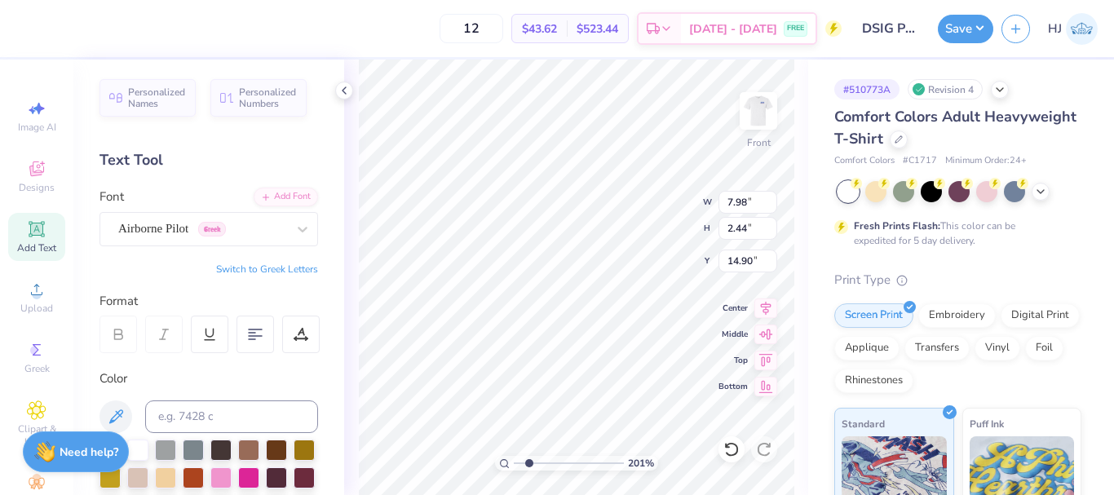
type input "1.70"
type input "15.26"
type input "2.01445811466782"
type input "2.13"
type input "2.95"
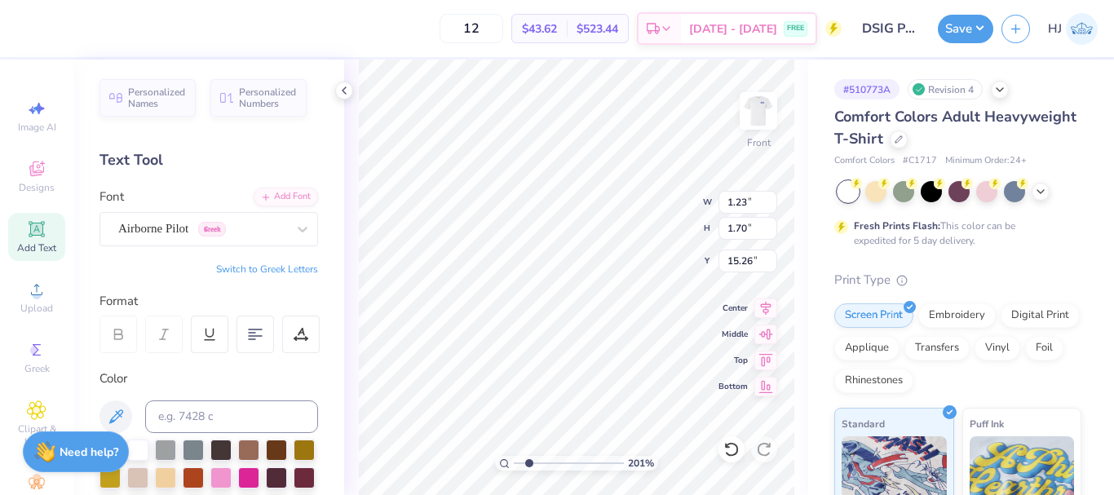
type input "14.11"
type input "2.01445811466782"
type input "13.38"
click at [731, 453] on icon at bounding box center [731, 449] width 16 height 16
type input "2.01445811466782"
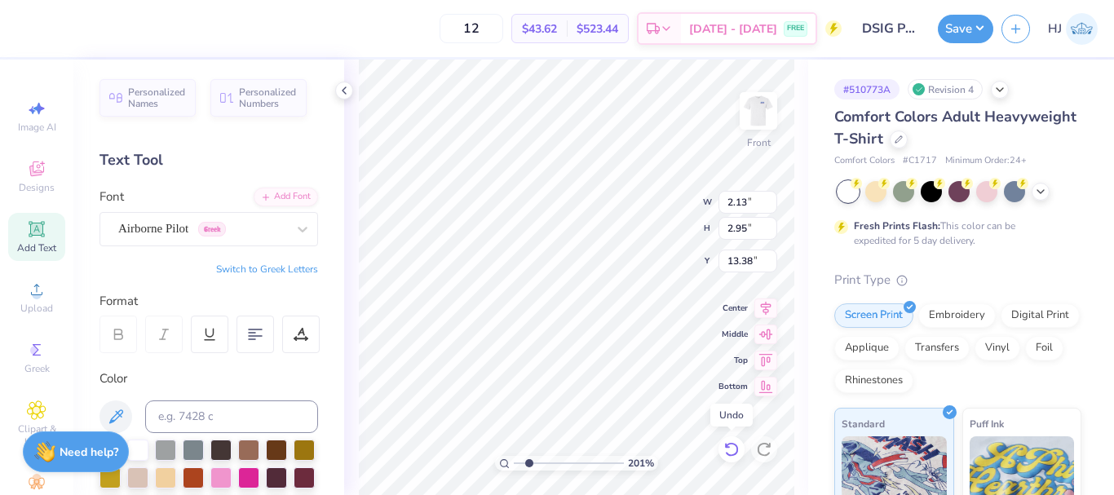
type input "14.11"
click at [768, 453] on icon at bounding box center [764, 449] width 16 height 16
type input "2.01445811466782"
type input "13.38"
click at [728, 451] on icon at bounding box center [731, 449] width 16 height 16
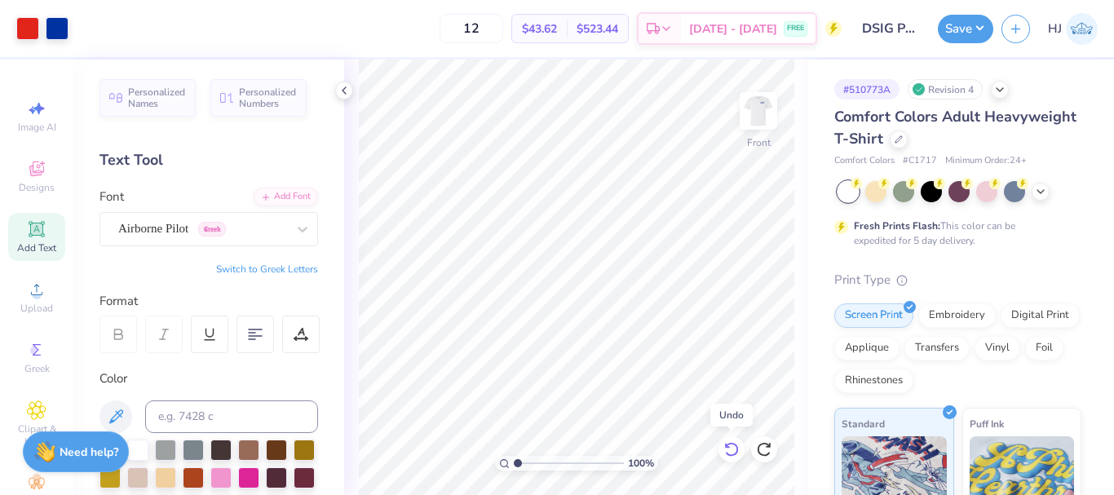
click at [728, 451] on icon at bounding box center [731, 449] width 16 height 16
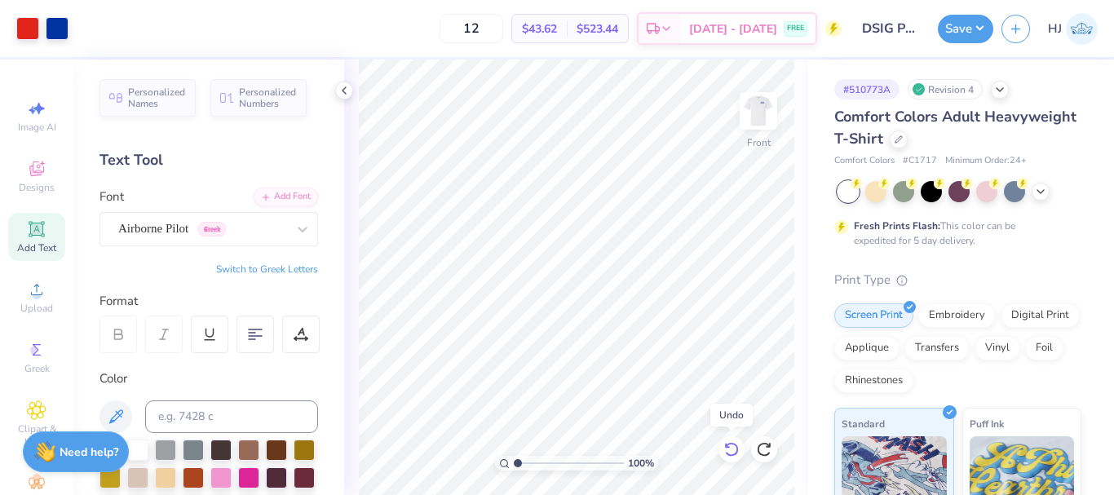
click at [728, 450] on icon at bounding box center [731, 449] width 16 height 16
click at [734, 444] on icon at bounding box center [731, 449] width 14 height 15
click at [737, 455] on icon at bounding box center [731, 449] width 16 height 16
type input "1"
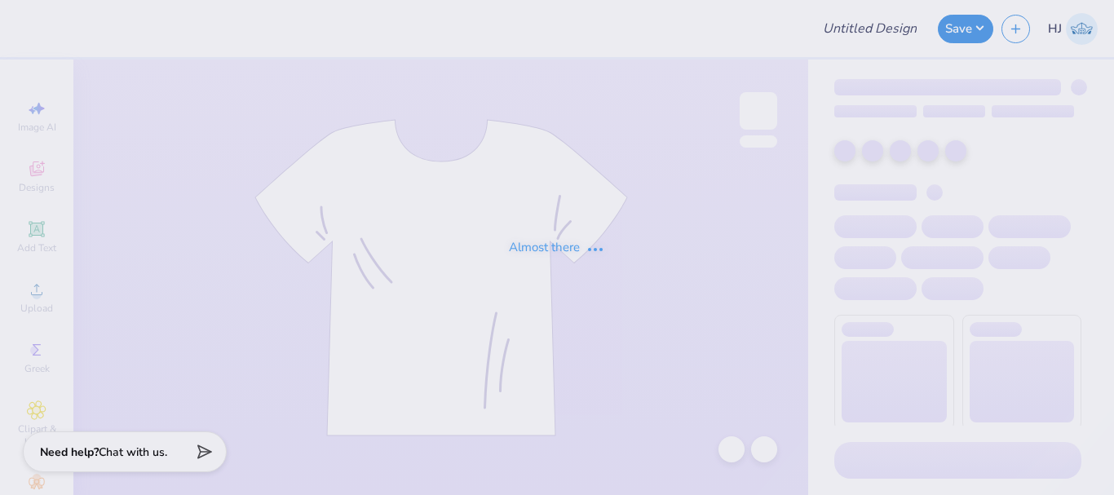
type input "[GEOGRAPHIC_DATA] : [PERSON_NAME]"
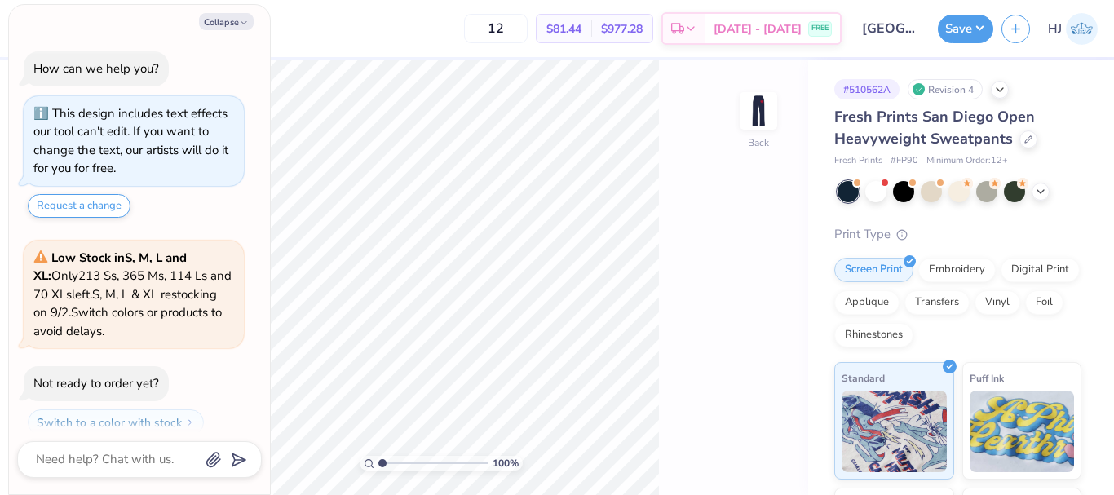
scroll to position [46, 0]
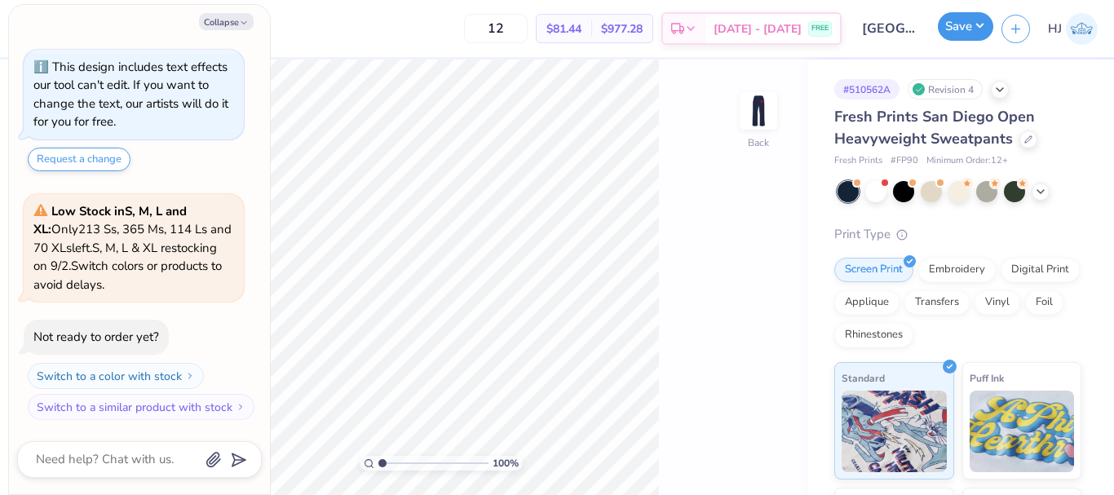
click at [989, 29] on button "Save" at bounding box center [965, 26] width 55 height 29
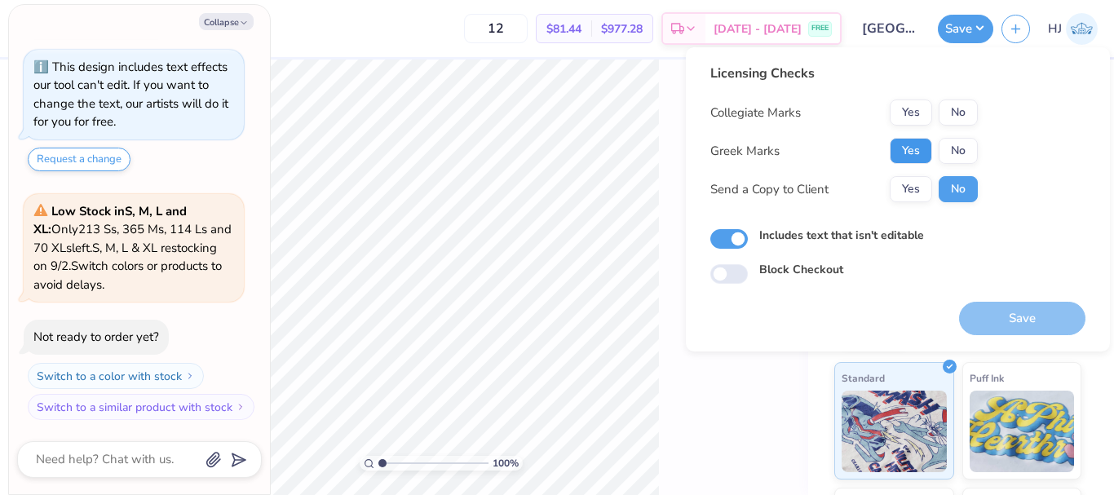
click at [915, 157] on button "Yes" at bounding box center [911, 151] width 42 height 26
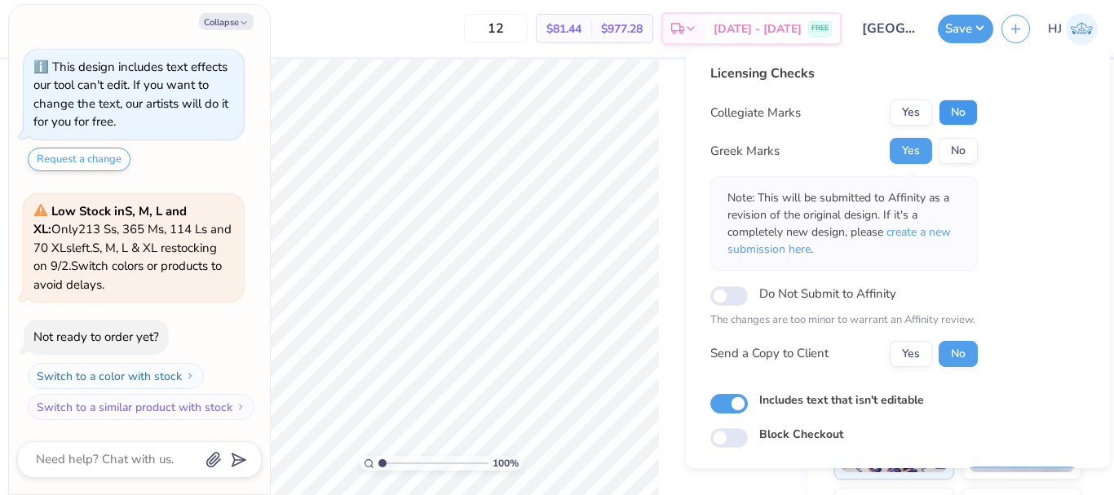
click at [955, 120] on button "No" at bounding box center [958, 113] width 39 height 26
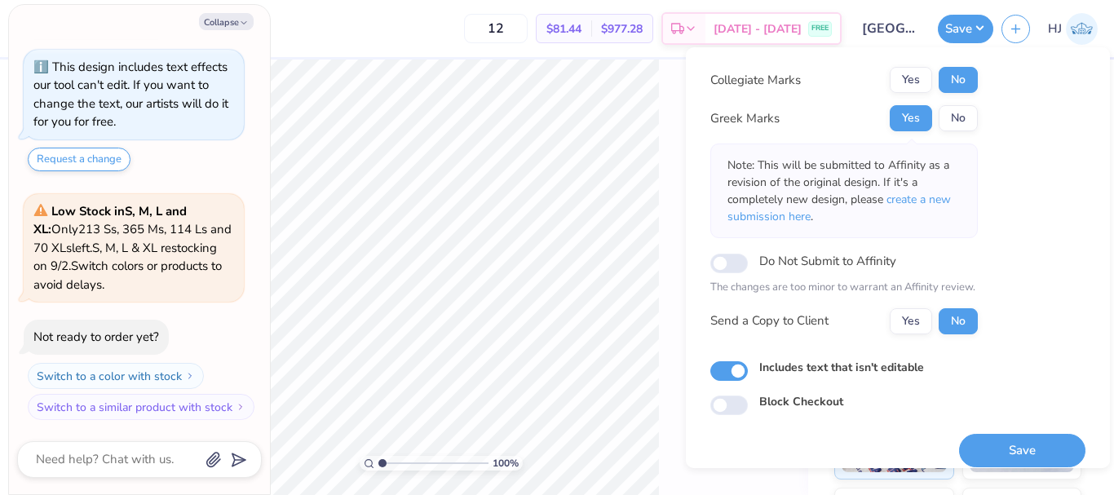
scroll to position [47, 0]
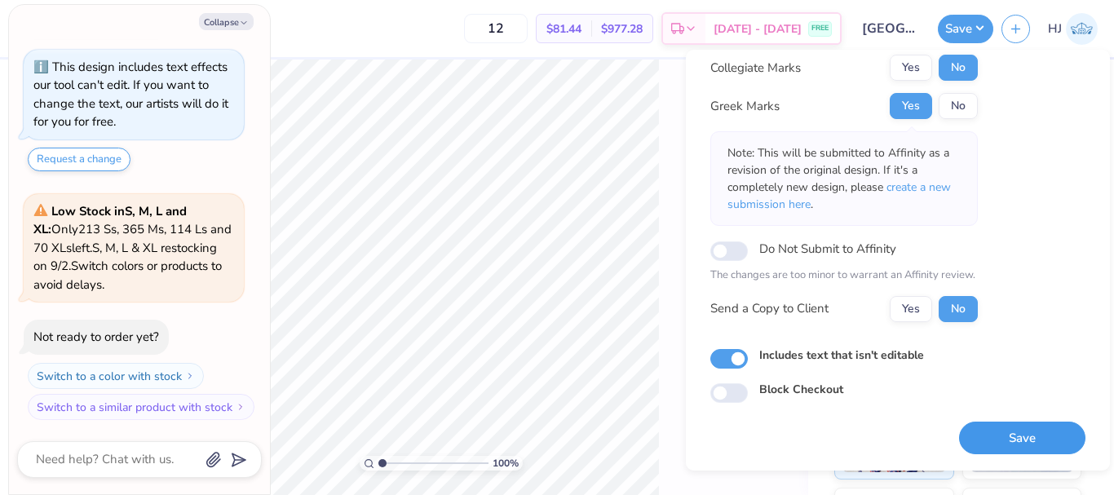
click at [1016, 426] on button "Save" at bounding box center [1022, 438] width 126 height 33
type textarea "x"
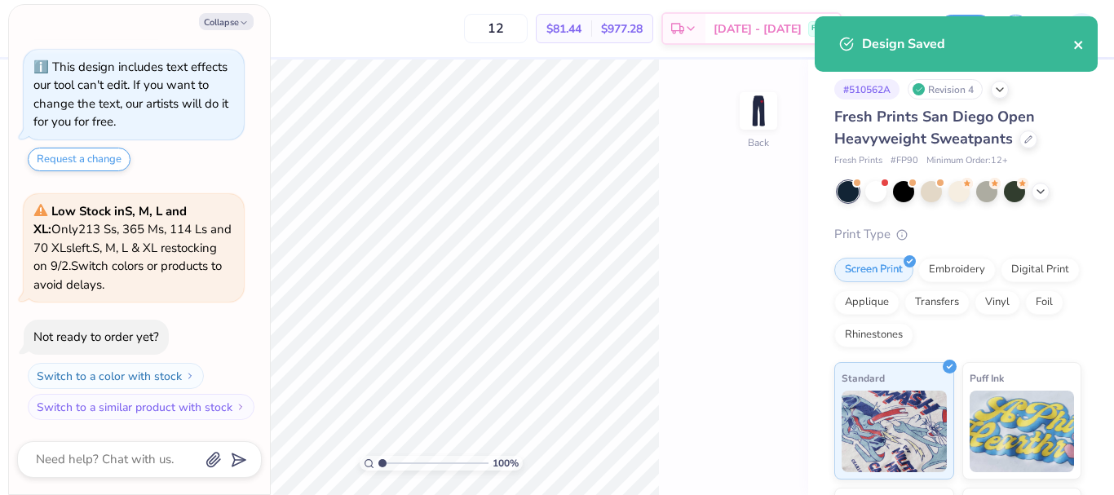
click at [1077, 43] on icon "close" at bounding box center [1078, 45] width 8 height 8
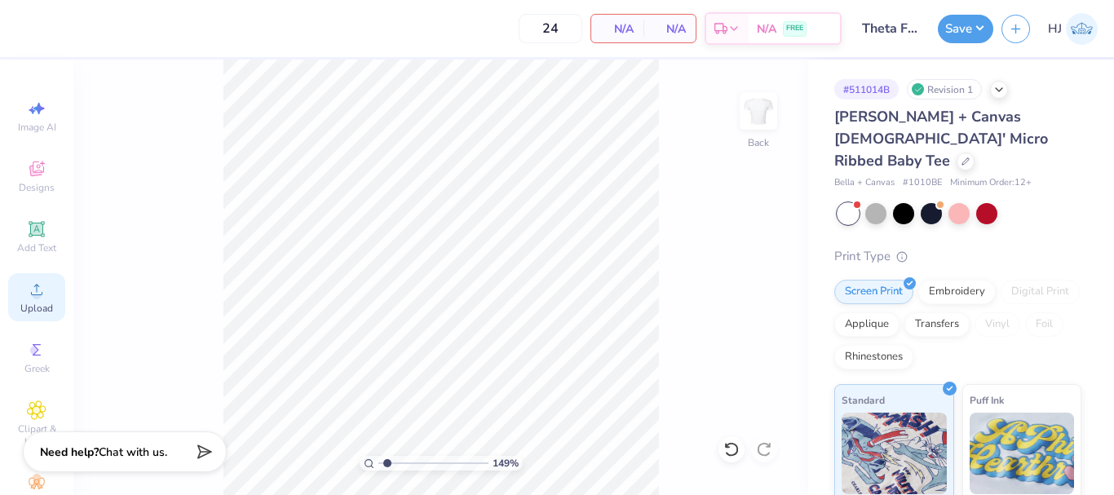
click at [27, 298] on icon at bounding box center [37, 290] width 20 height 20
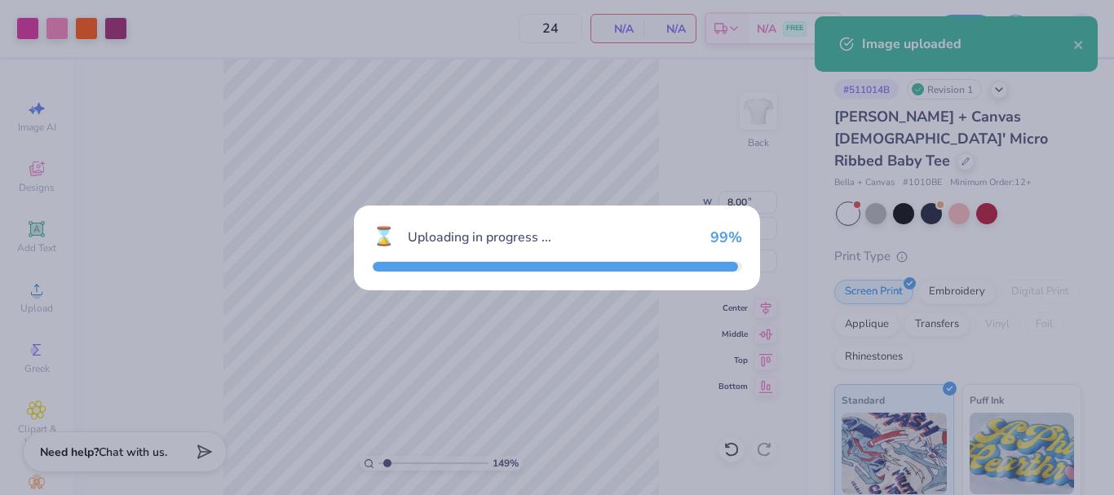
type input "1.49212329151837"
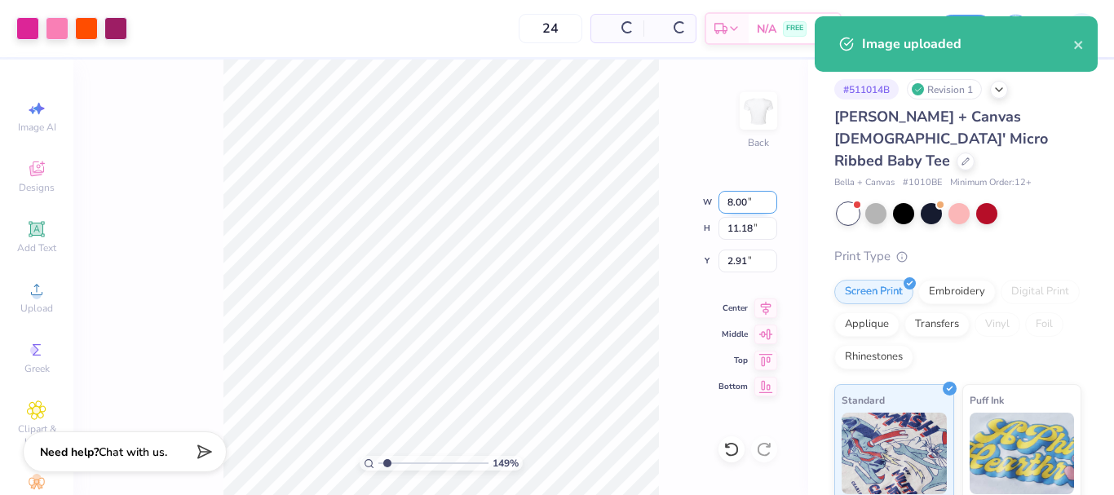
click at [744, 206] on input "8.00" at bounding box center [748, 202] width 59 height 23
click at [741, 263] on input "2.91" at bounding box center [748, 261] width 59 height 23
type input "3"
type input "1.49212329151837"
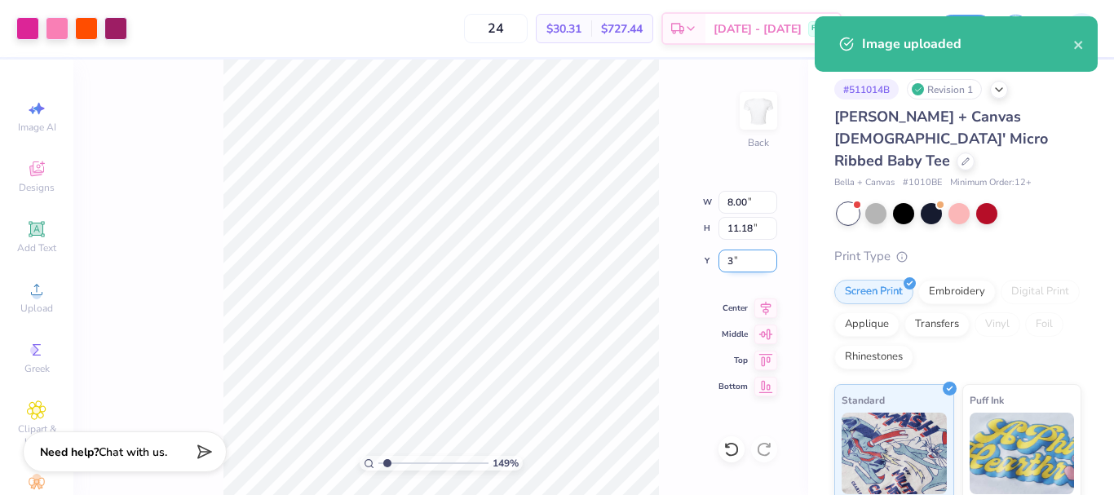
type input "3.00"
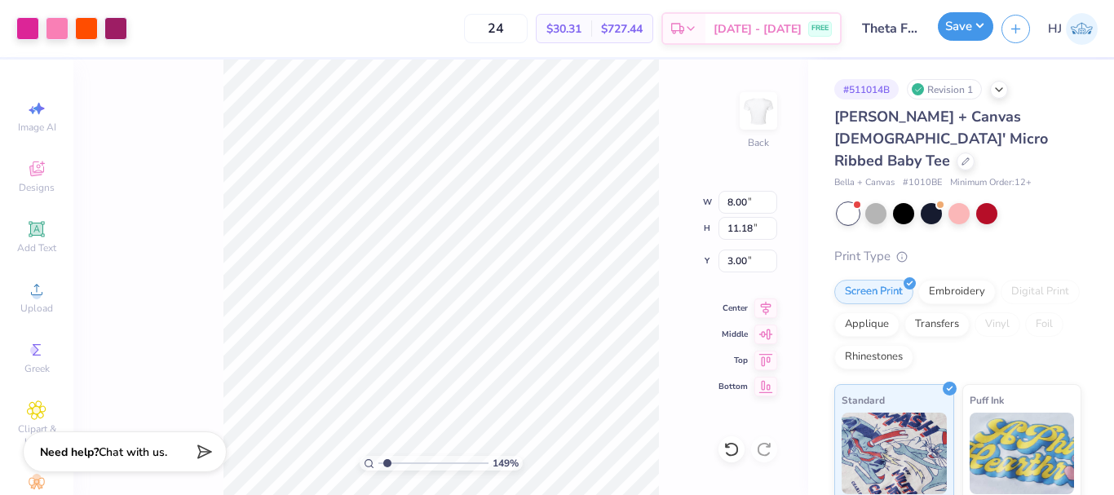
click at [979, 24] on button "Save" at bounding box center [965, 26] width 55 height 29
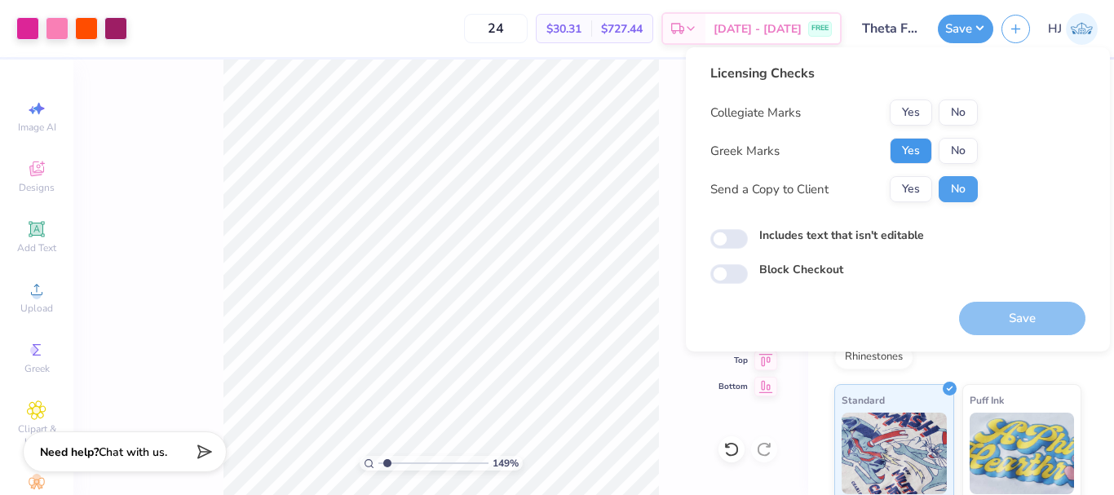
click at [903, 153] on button "Yes" at bounding box center [911, 151] width 42 height 26
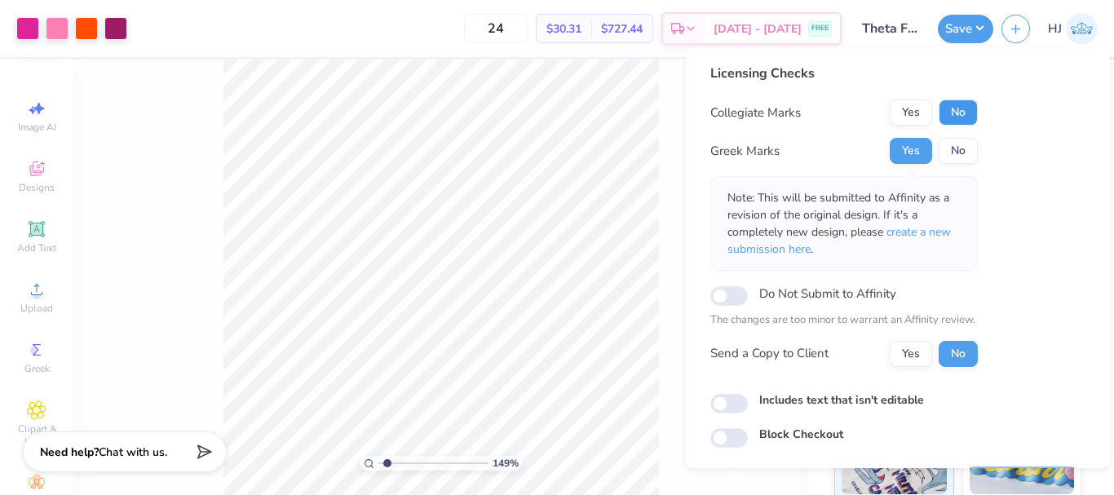
click at [950, 116] on button "No" at bounding box center [958, 113] width 39 height 26
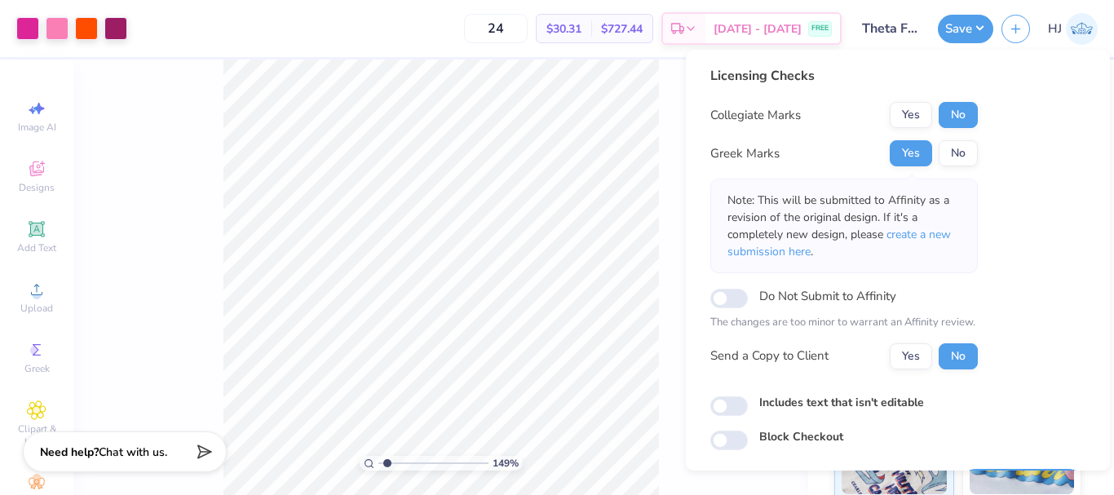
scroll to position [47, 0]
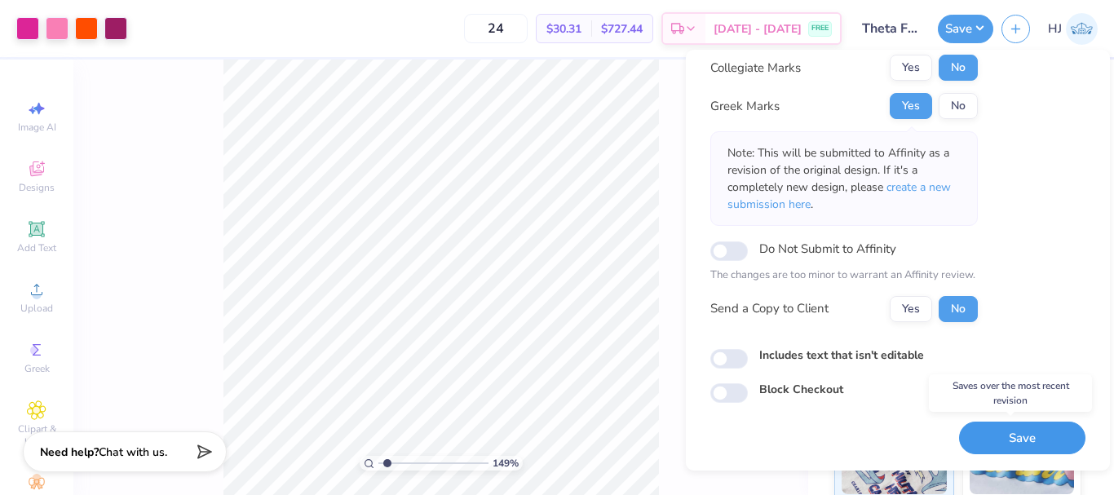
click at [993, 443] on button "Save" at bounding box center [1022, 438] width 126 height 33
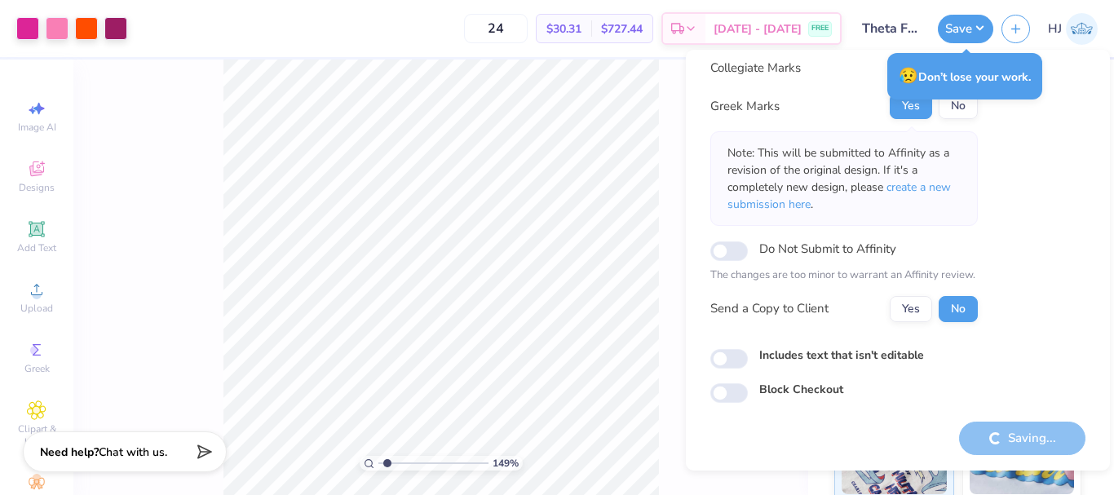
type input "1.49212329151837"
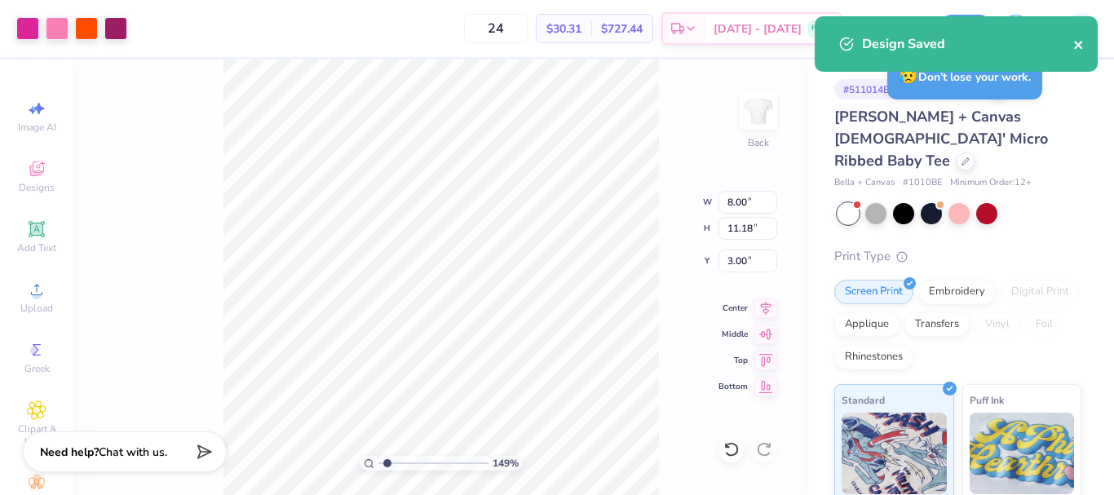
click at [1078, 47] on icon "close" at bounding box center [1078, 44] width 11 height 13
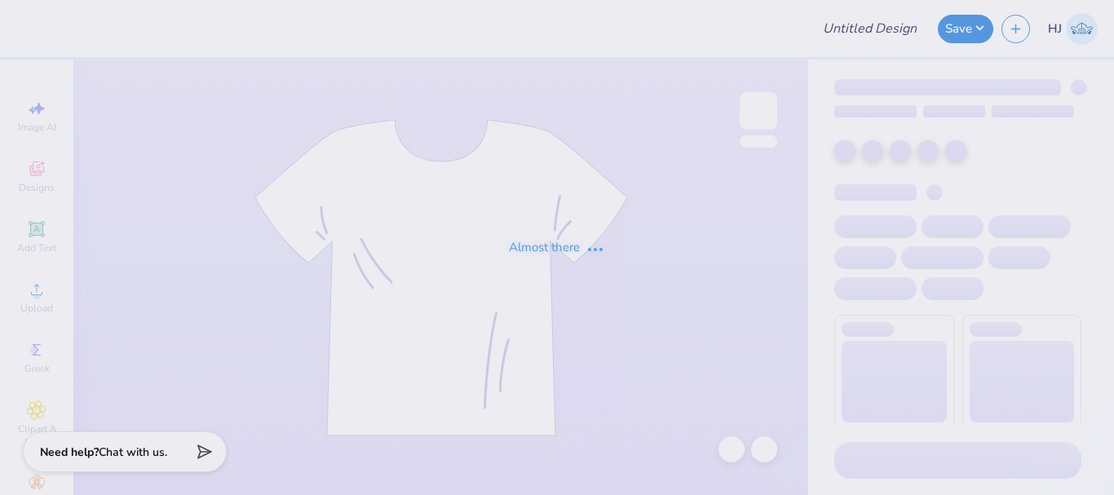
type input "UNCC Field Hockey"
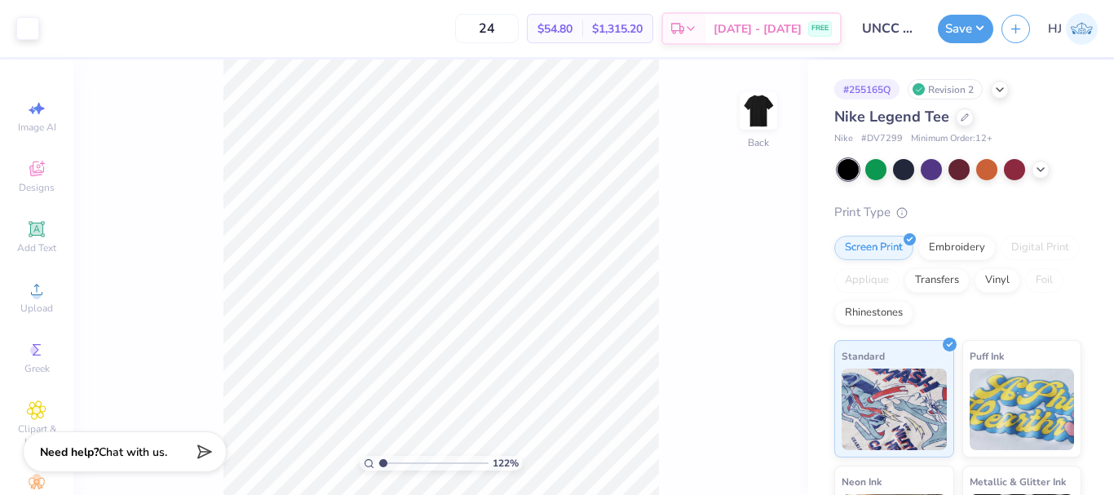
type input "1"
click at [739, 218] on input "3.50" at bounding box center [748, 215] width 59 height 23
type input "10.00"
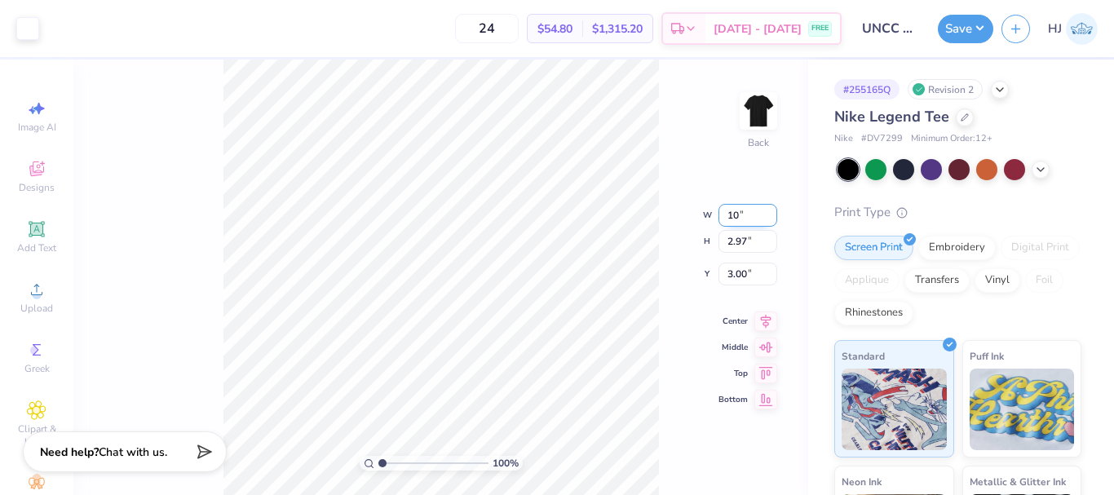
type input "8.47"
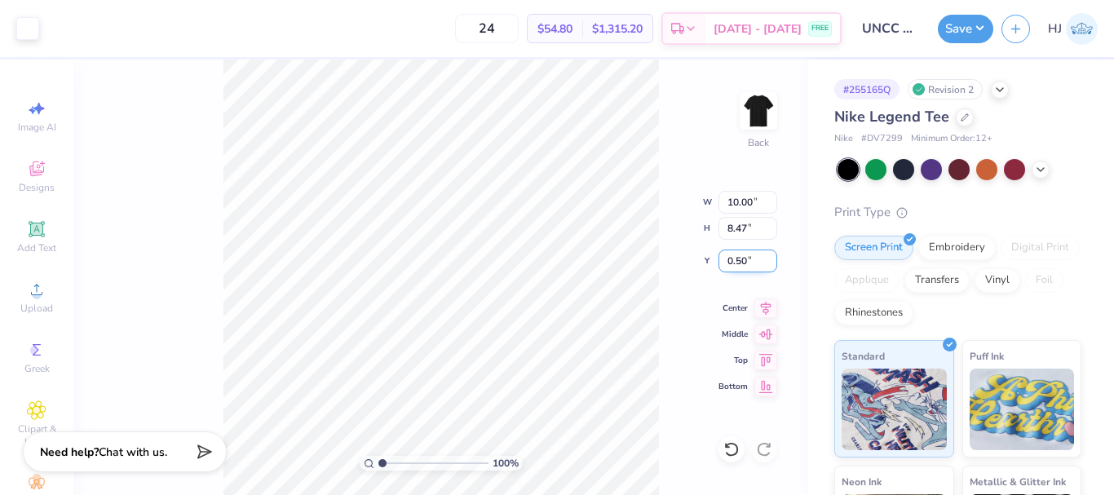
click at [751, 254] on input "0.50" at bounding box center [748, 261] width 59 height 23
type input "3.00"
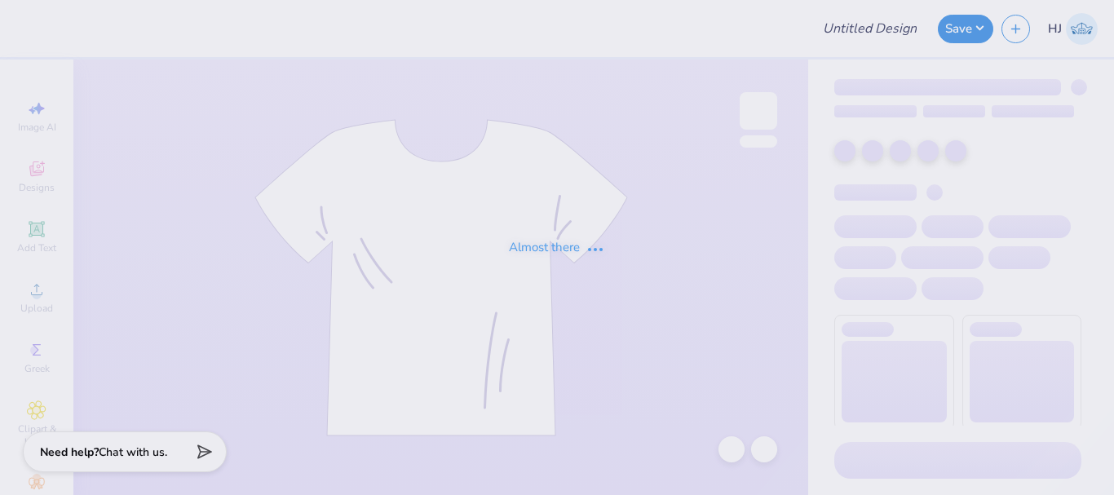
type input "parents weekend"
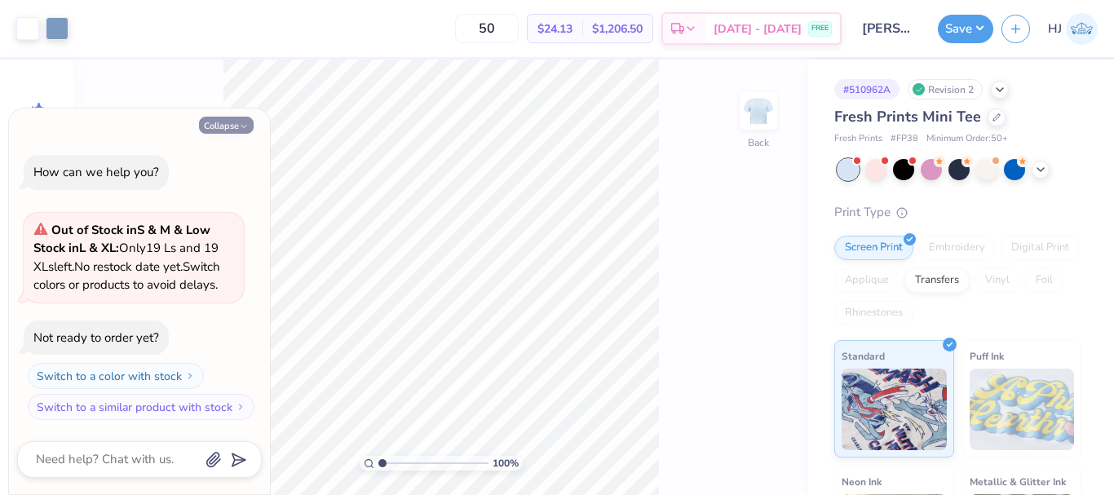
click at [229, 129] on button "Collapse" at bounding box center [226, 125] width 55 height 17
type textarea "x"
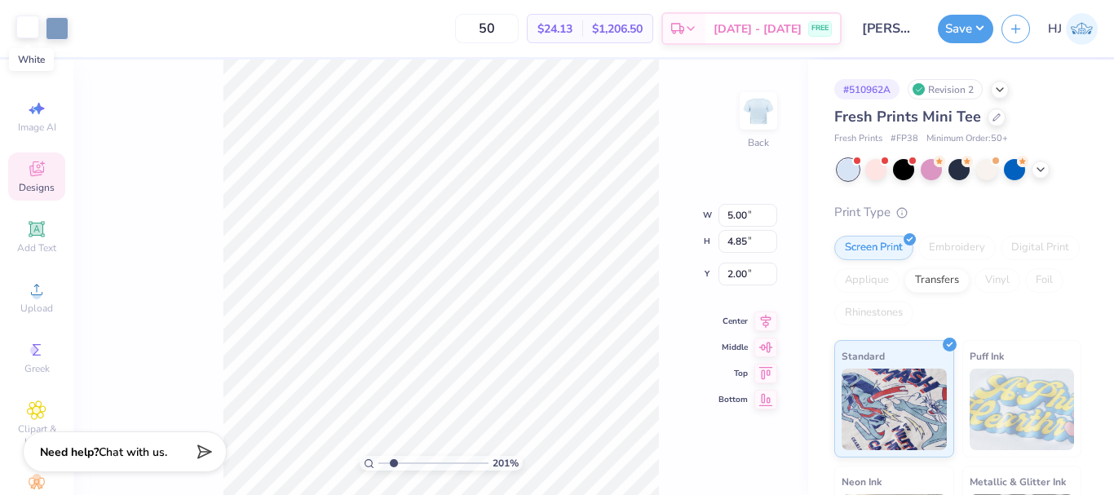
click at [33, 32] on div at bounding box center [27, 26] width 23 height 23
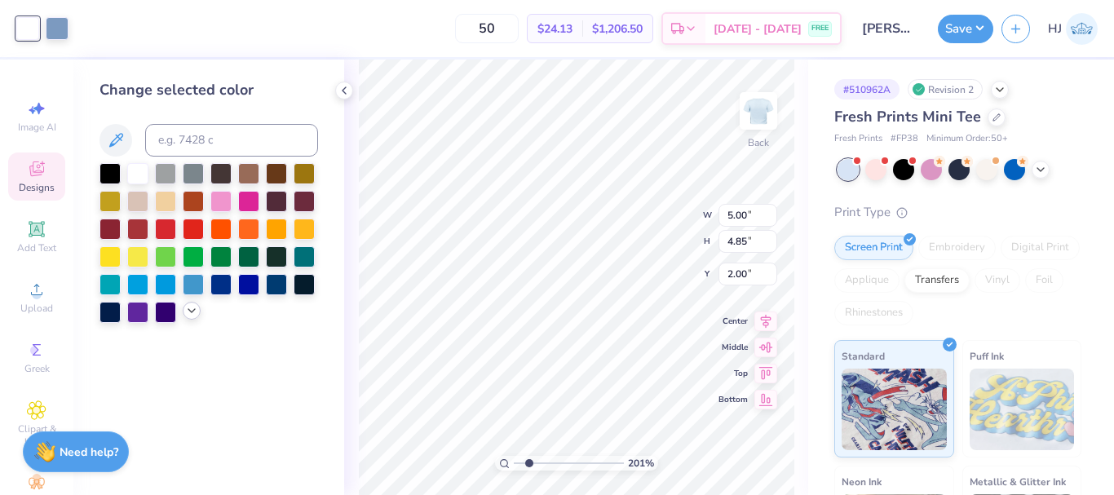
click at [195, 309] on polyline at bounding box center [191, 310] width 7 height 3
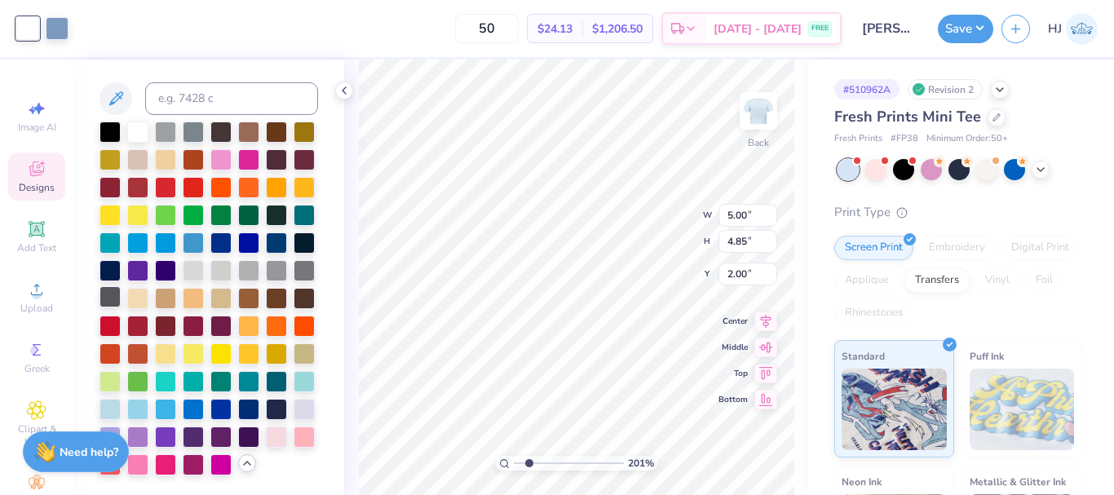
scroll to position [97, 0]
click at [148, 425] on div at bounding box center [137, 435] width 21 height 21
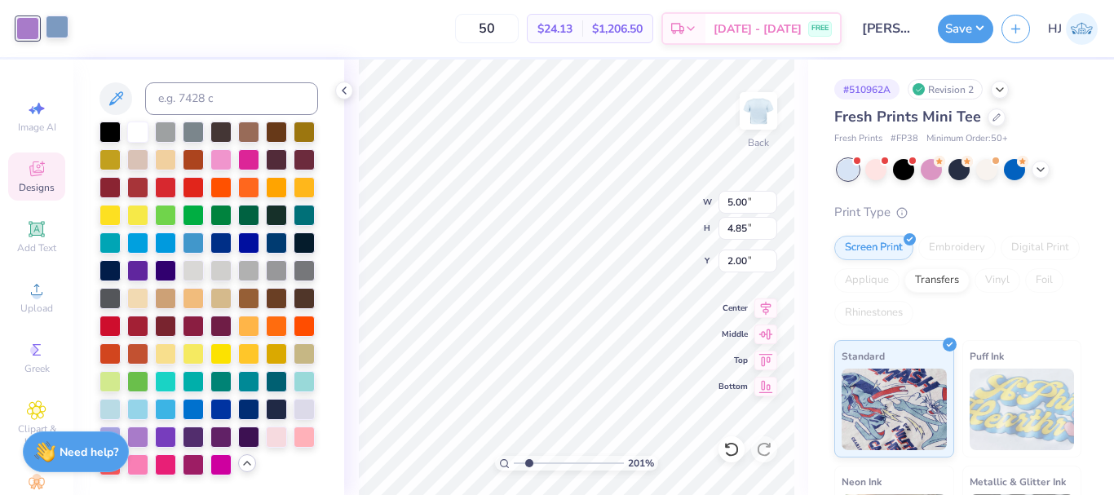
click at [51, 27] on div at bounding box center [57, 26] width 23 height 23
click at [210, 440] on div at bounding box center [220, 435] width 21 height 21
click at [26, 29] on div at bounding box center [27, 26] width 23 height 23
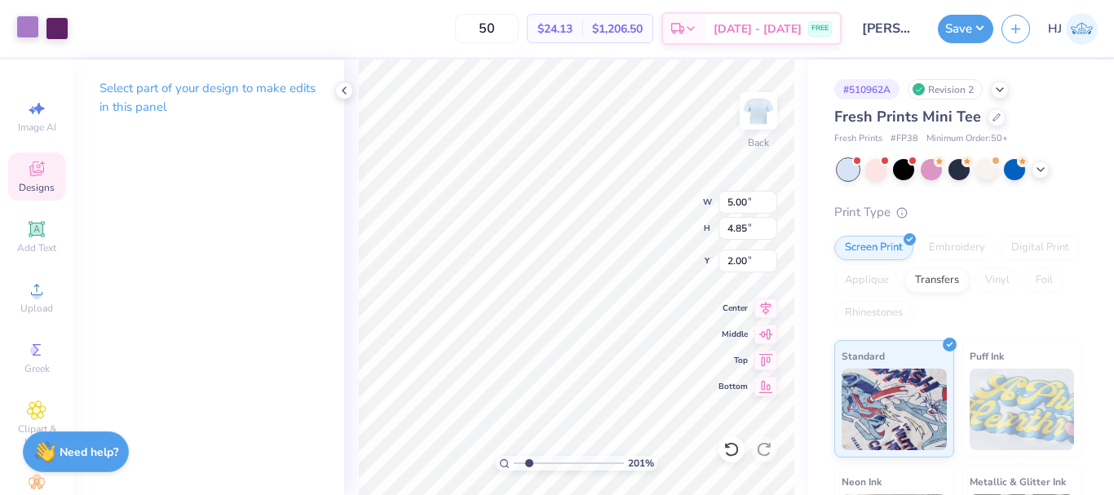
click at [26, 18] on div at bounding box center [27, 26] width 23 height 23
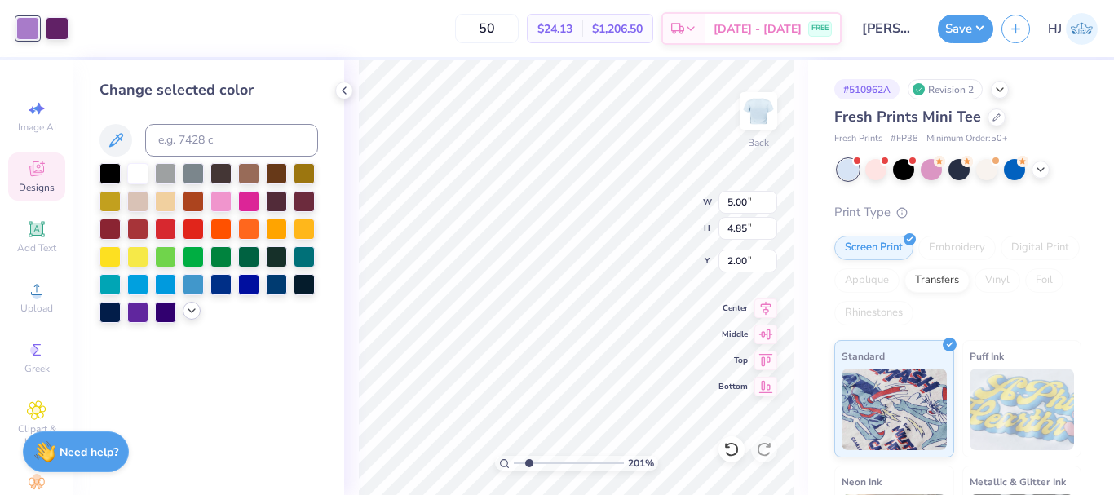
click at [193, 316] on icon at bounding box center [191, 310] width 13 height 13
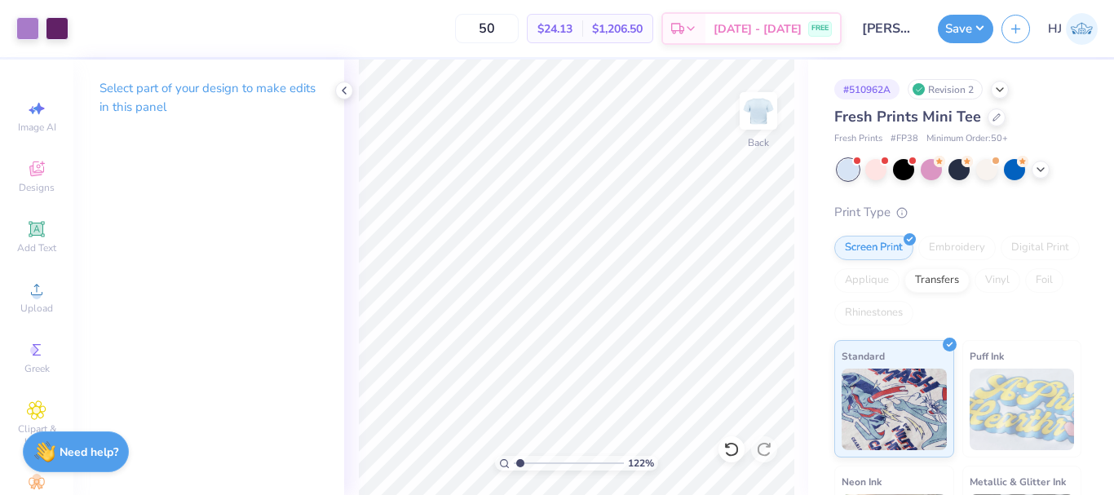
type input "1"
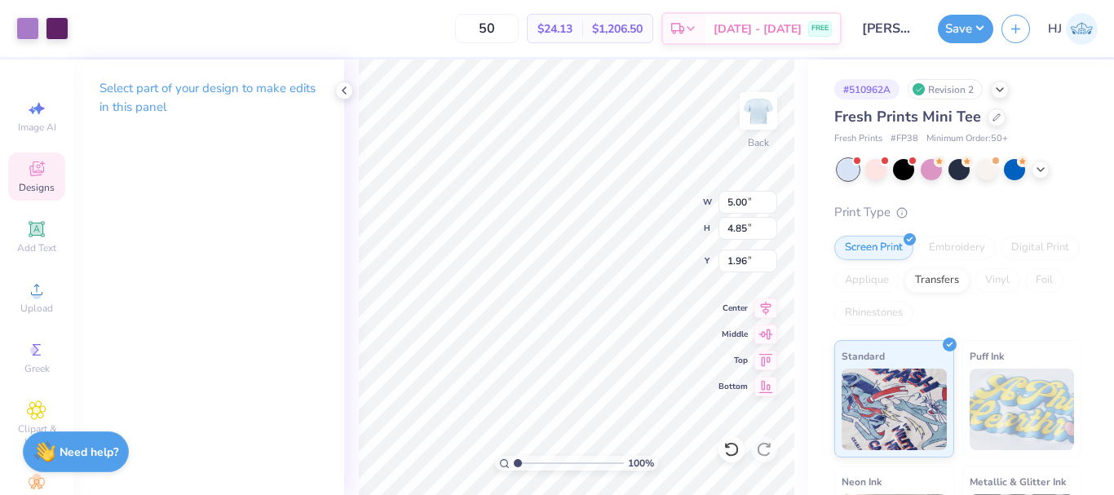
type input "2.00"
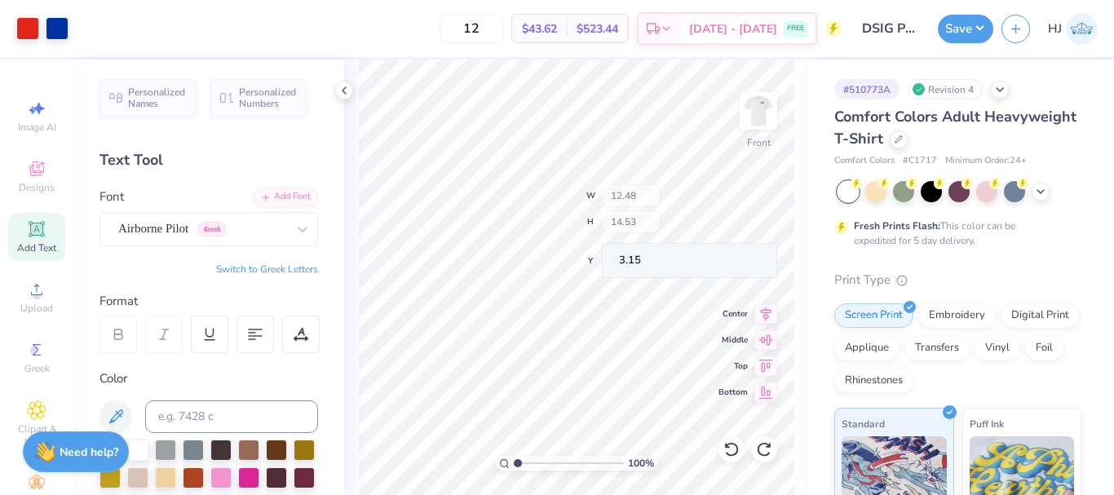
type input "12.48"
type input "14.53"
click at [741, 261] on input "3.15" at bounding box center [748, 261] width 59 height 23
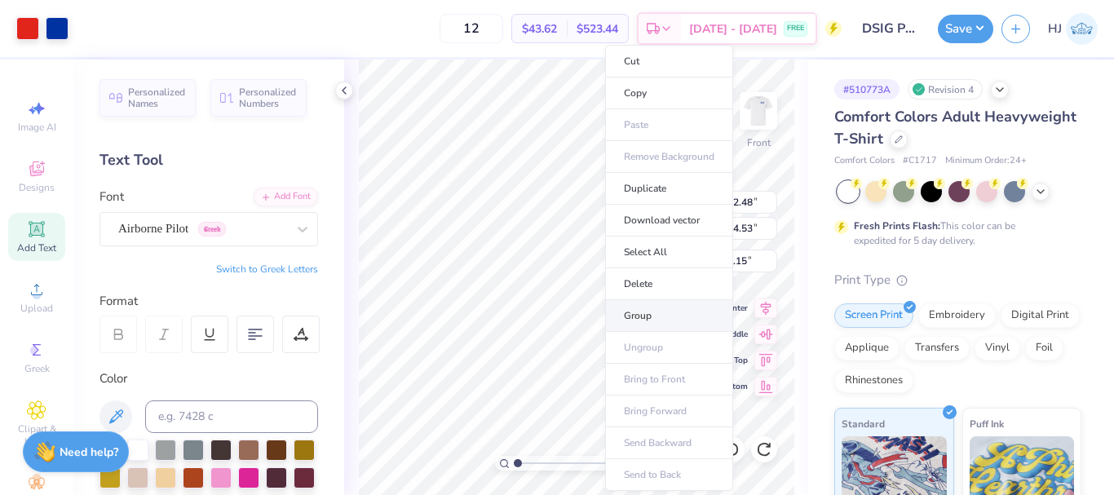
click at [656, 313] on li "Group" at bounding box center [669, 316] width 128 height 32
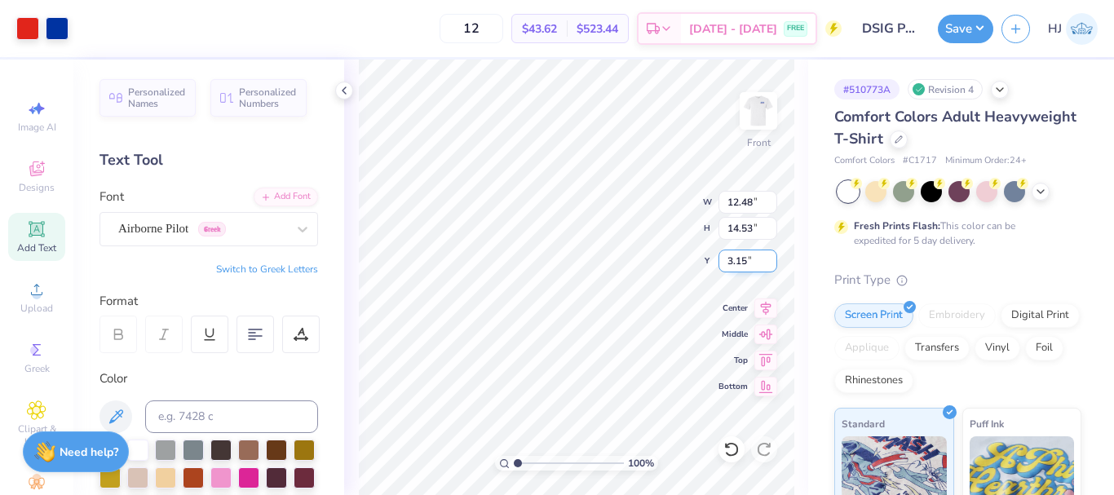
click at [741, 268] on input "3.15" at bounding box center [748, 261] width 59 height 23
type input "3.00"
click at [759, 131] on img at bounding box center [758, 110] width 65 height 65
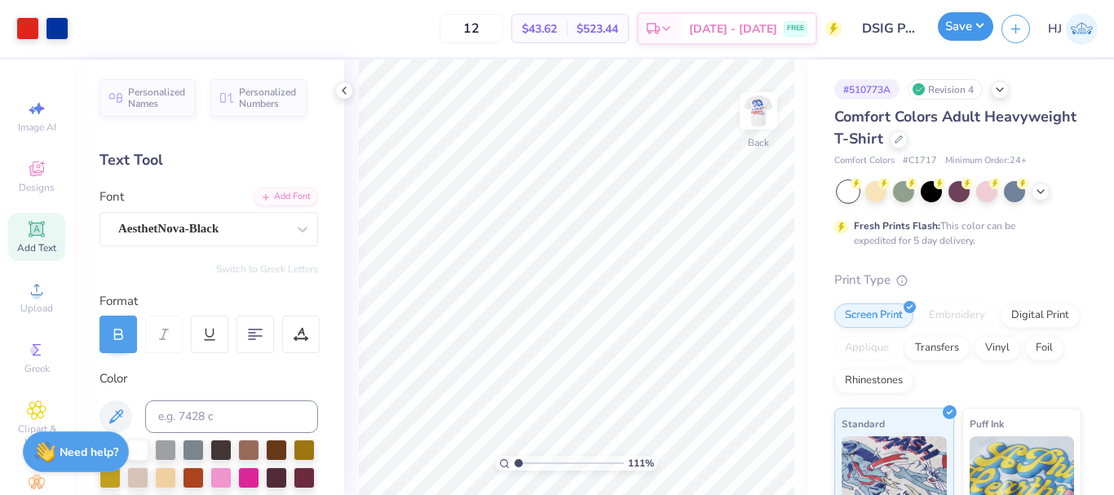
click at [986, 25] on button "Save" at bounding box center [965, 26] width 55 height 29
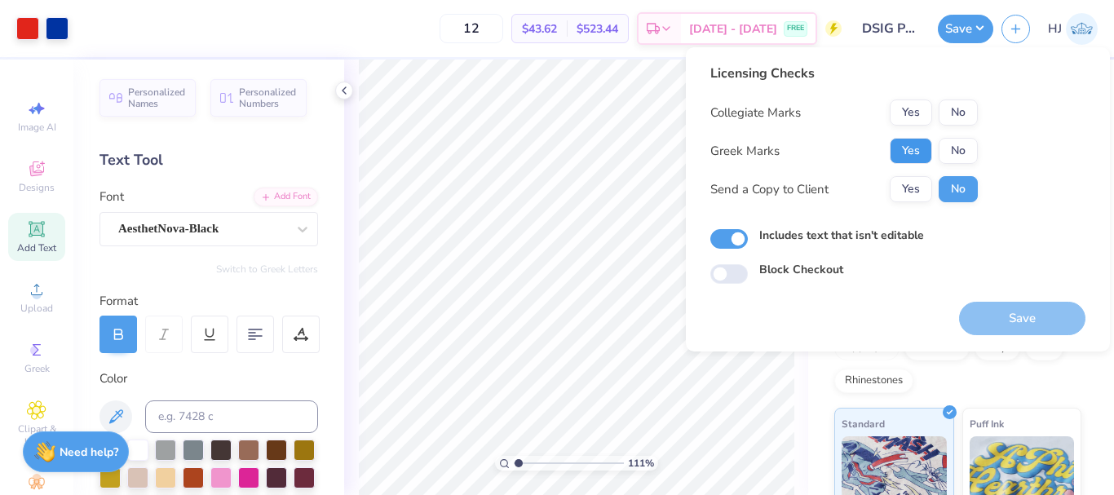
click at [909, 146] on button "Yes" at bounding box center [911, 151] width 42 height 26
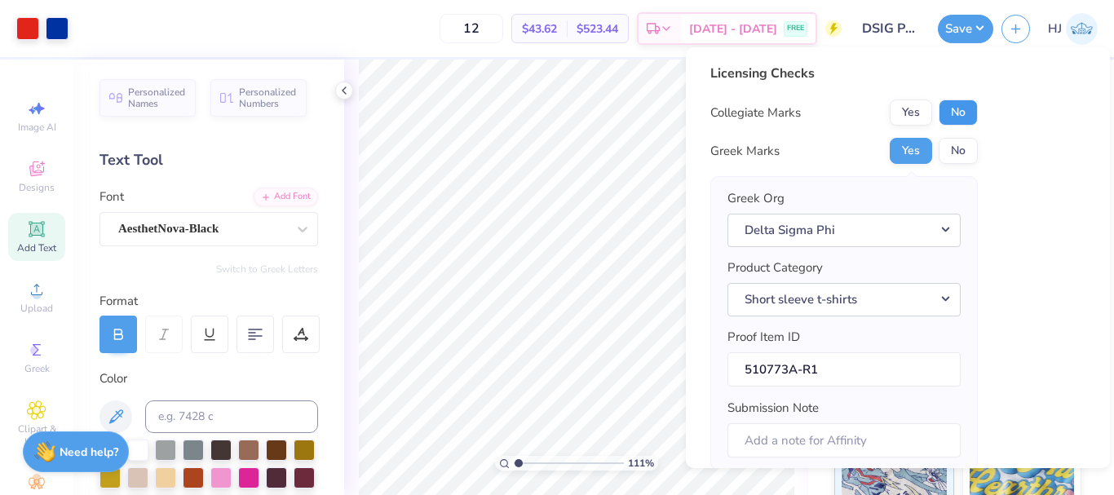
click at [968, 109] on button "No" at bounding box center [958, 113] width 39 height 26
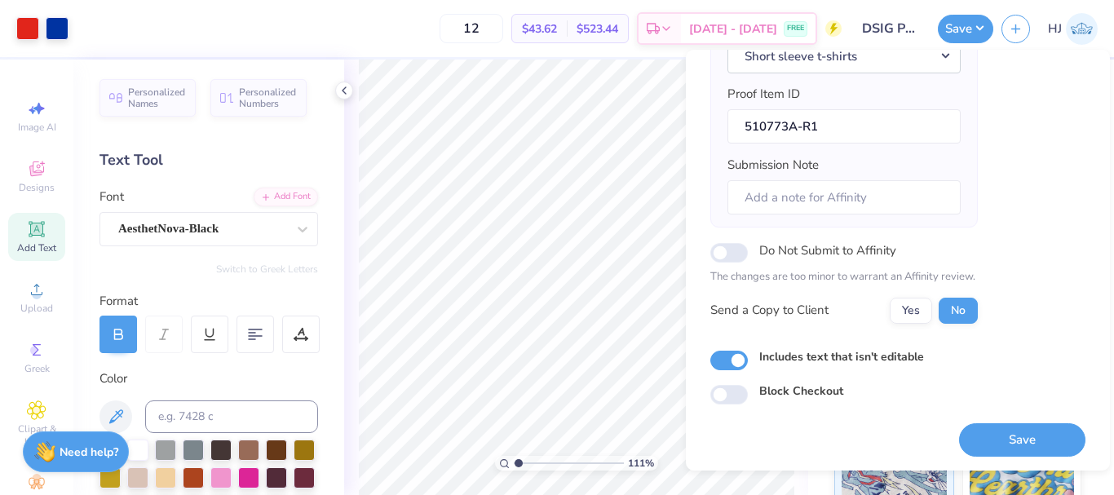
scroll to position [247, 0]
click at [997, 440] on button "Save" at bounding box center [1022, 438] width 126 height 33
type input "1.10522621487156"
